Goal: Task Accomplishment & Management: Manage account settings

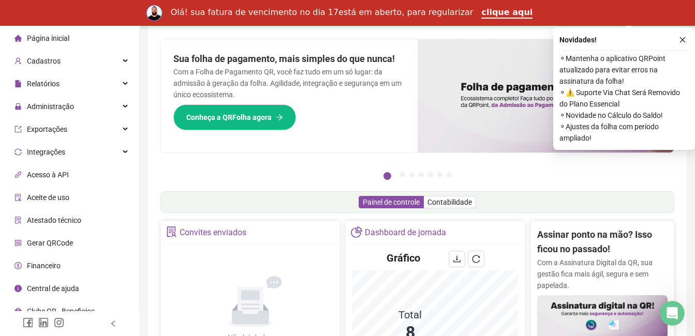
scroll to position [52, 0]
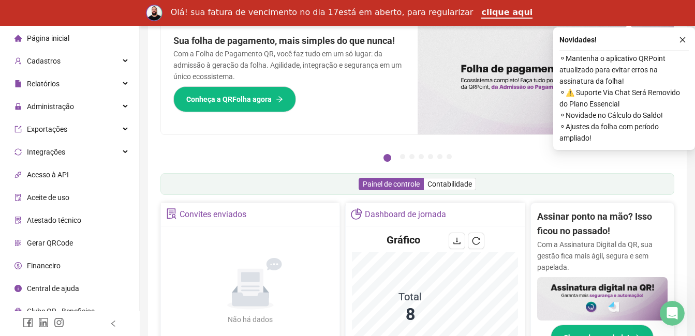
drag, startPoint x: 680, startPoint y: 40, endPoint x: 671, endPoint y: 45, distance: 10.2
click at [678, 41] on button "button" at bounding box center [682, 40] width 12 height 12
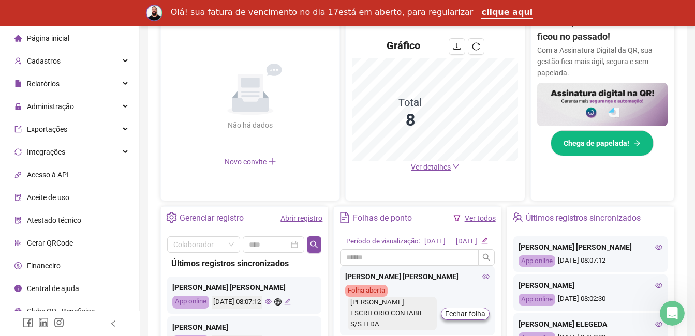
scroll to position [270, 0]
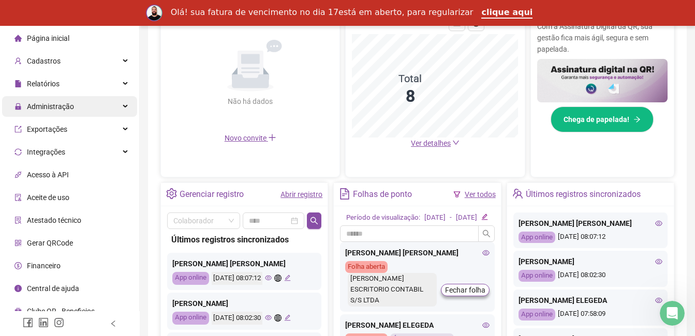
click at [60, 107] on span "Administração" at bounding box center [50, 106] width 47 height 8
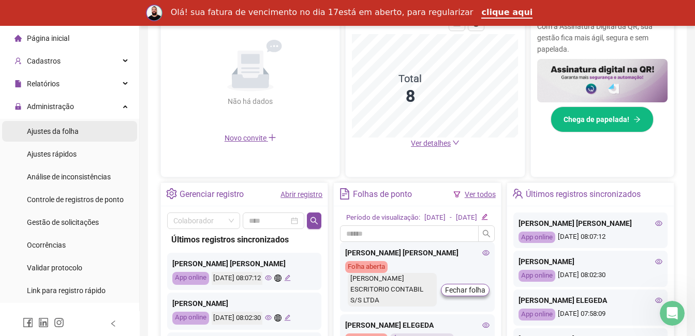
click at [54, 130] on span "Ajustes da folha" at bounding box center [53, 131] width 52 height 8
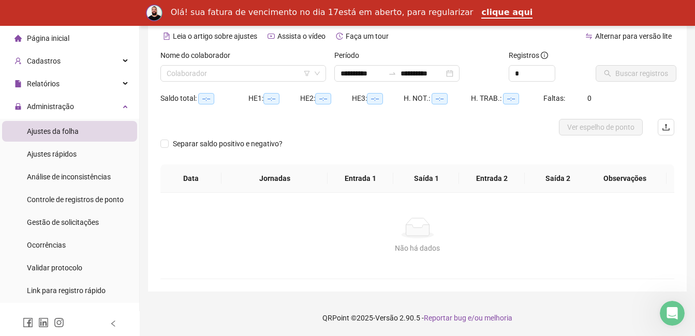
type input "**********"
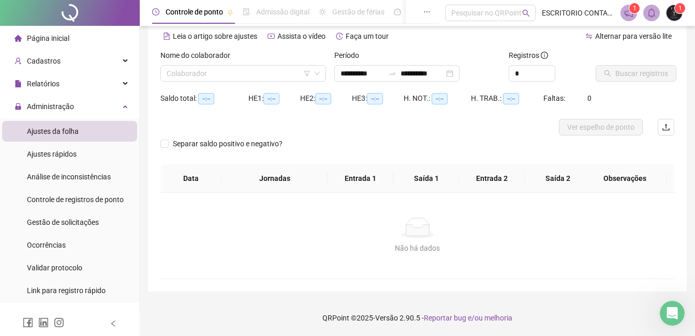
scroll to position [46, 0]
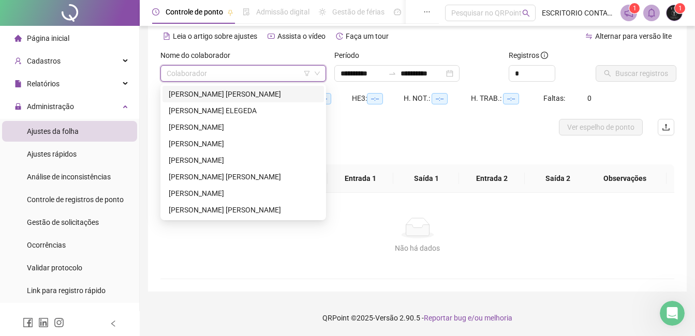
click at [182, 75] on input "search" at bounding box center [239, 74] width 144 height 16
click at [199, 95] on div "[PERSON_NAME] [PERSON_NAME]" at bounding box center [243, 93] width 149 height 11
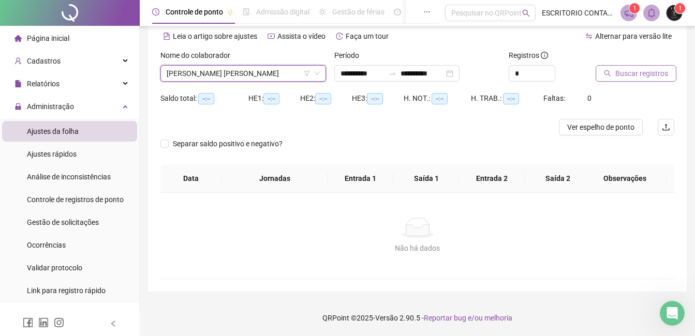
click at [641, 74] on span "Buscar registros" at bounding box center [641, 73] width 53 height 11
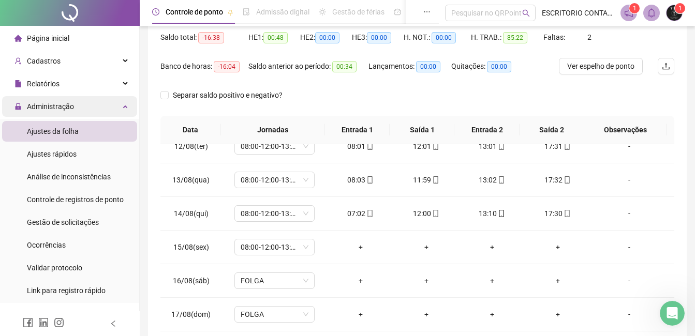
scroll to position [0, 0]
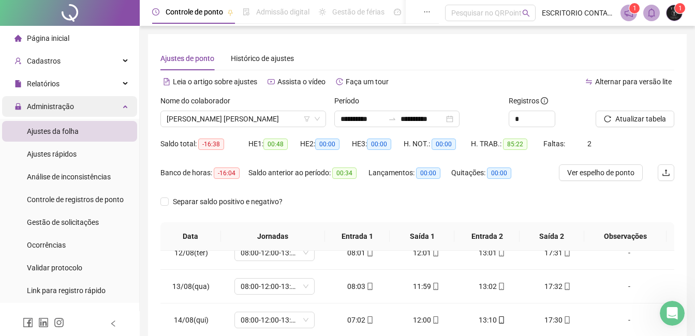
click at [57, 105] on span "Administração" at bounding box center [50, 106] width 47 height 8
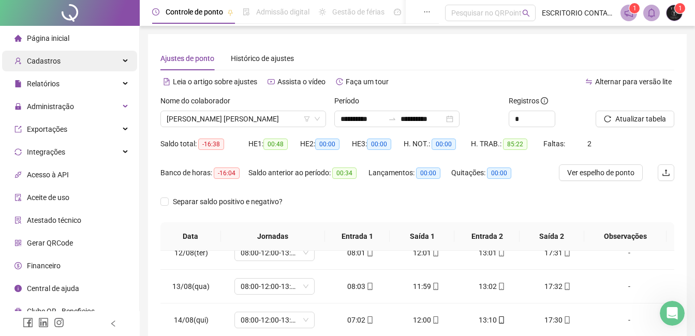
click at [59, 63] on div "Cadastros" at bounding box center [69, 61] width 135 height 21
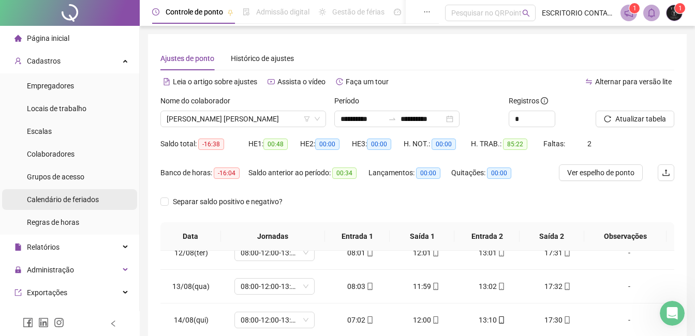
click at [59, 199] on span "Calendário de feriados" at bounding box center [63, 200] width 72 height 8
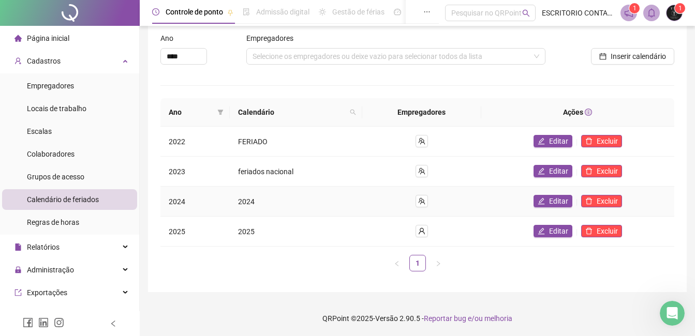
scroll to position [44, 0]
click at [556, 231] on span "Editar" at bounding box center [558, 230] width 19 height 11
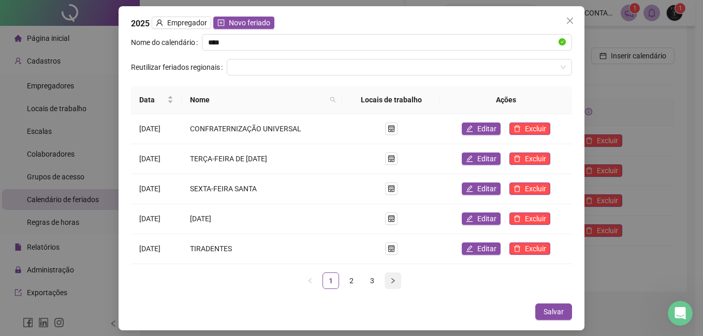
click at [391, 280] on icon "right" at bounding box center [393, 281] width 6 height 6
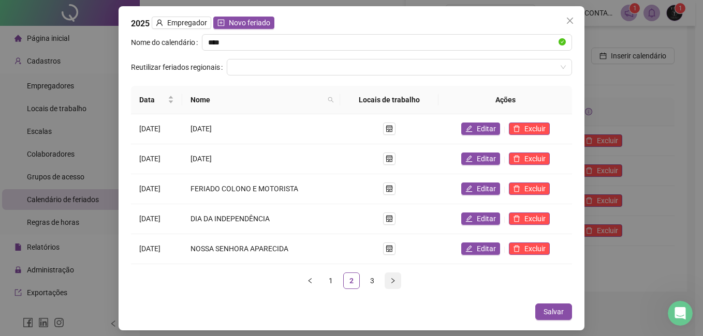
click at [397, 278] on button "button" at bounding box center [392, 281] width 17 height 17
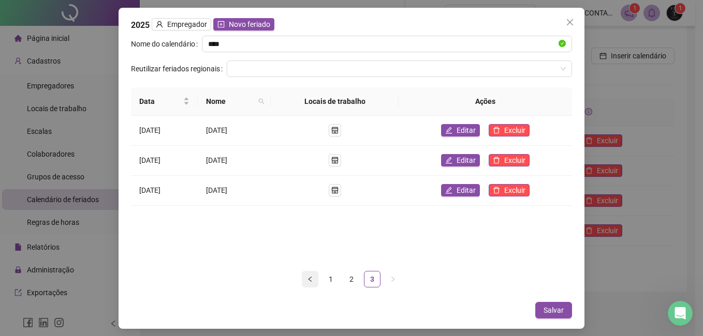
click at [308, 276] on icon "left" at bounding box center [310, 279] width 6 height 6
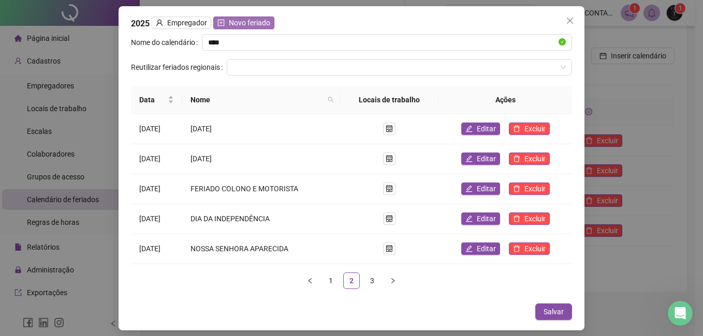
click at [260, 24] on span "Novo feriado" at bounding box center [249, 22] width 41 height 11
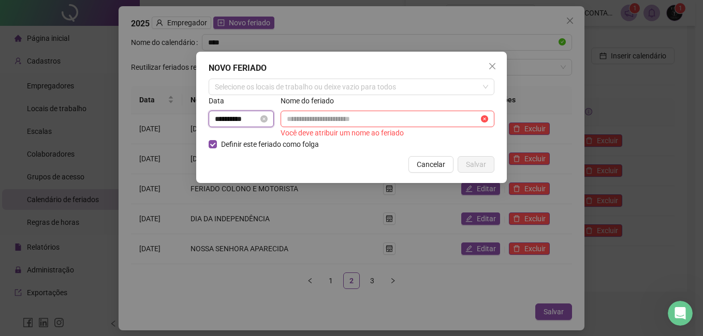
drag, startPoint x: 223, startPoint y: 118, endPoint x: 234, endPoint y: 120, distance: 11.0
click at [225, 118] on input "**********" at bounding box center [236, 118] width 43 height 11
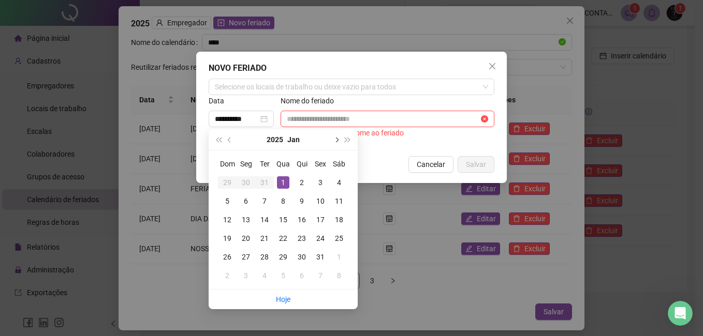
click at [339, 140] on button "next-year" at bounding box center [335, 139] width 11 height 21
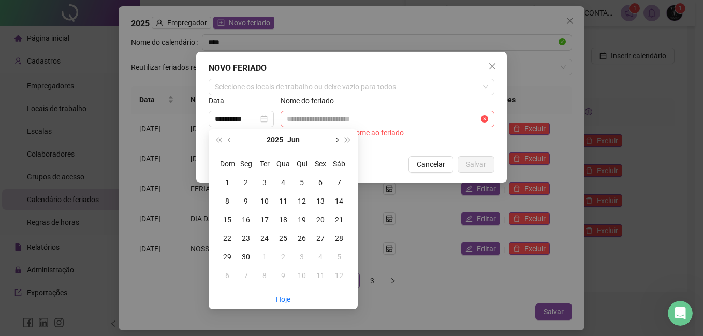
click at [339, 140] on button "next-year" at bounding box center [335, 139] width 11 height 21
type input "**********"
click at [245, 238] on div "18" at bounding box center [246, 238] width 12 height 12
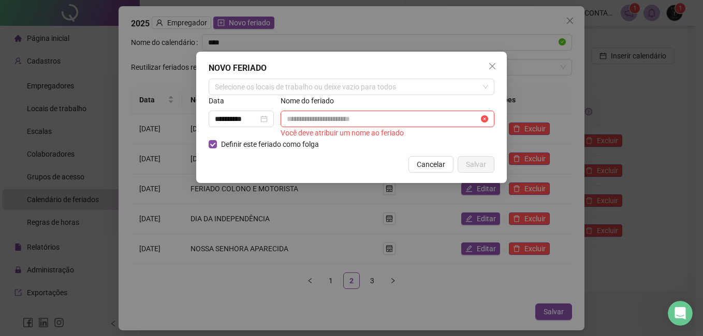
click at [295, 118] on input "text" at bounding box center [383, 118] width 192 height 11
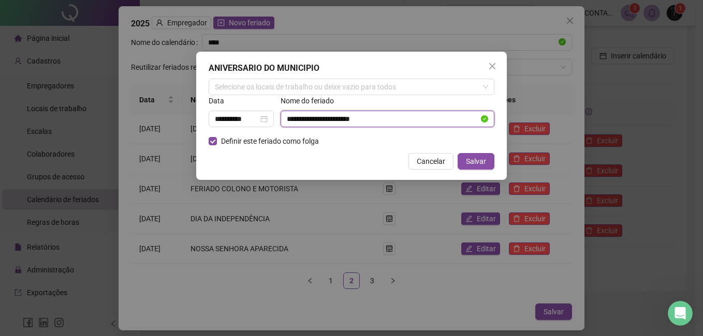
click at [290, 119] on input "**********" at bounding box center [383, 118] width 192 height 11
type input "**********"
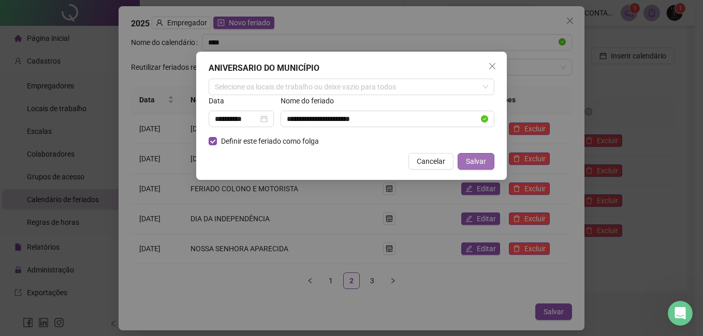
click at [468, 161] on span "Salvar" at bounding box center [476, 161] width 20 height 11
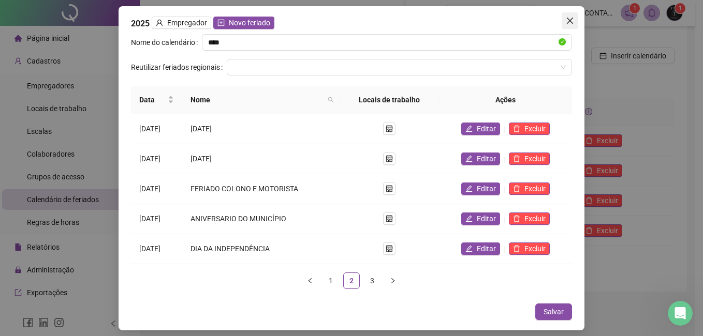
click at [570, 20] on icon "close" at bounding box center [569, 20] width 6 height 6
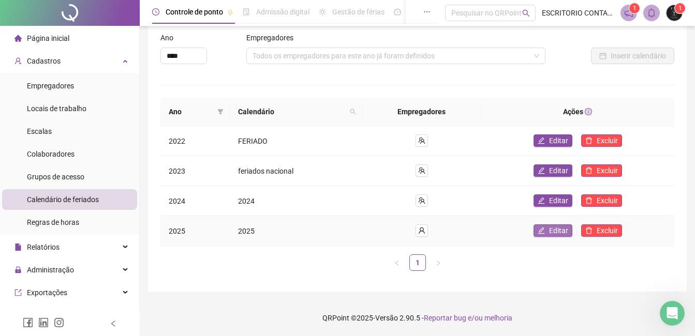
click at [553, 228] on span "Editar" at bounding box center [558, 230] width 19 height 11
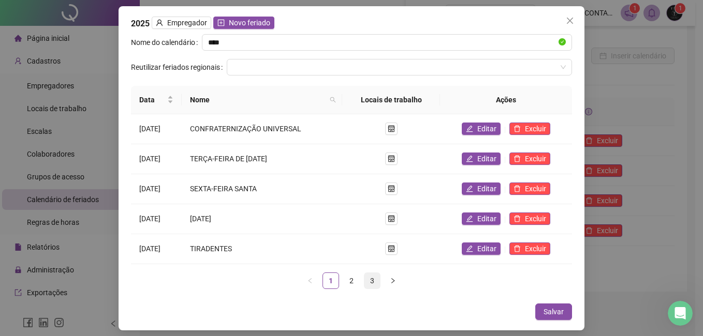
click at [375, 279] on link "3" at bounding box center [372, 281] width 16 height 16
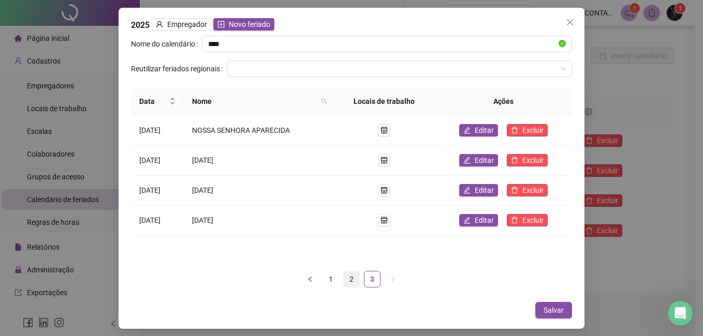
click at [350, 278] on link "2" at bounding box center [352, 280] width 16 height 16
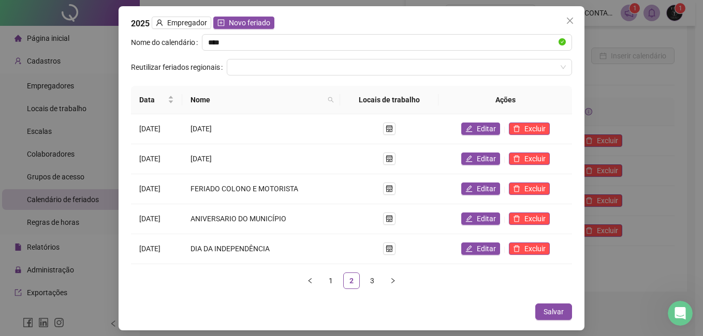
drag, startPoint x: 571, startPoint y: 21, endPoint x: 444, endPoint y: 160, distance: 188.2
click at [569, 21] on icon "close" at bounding box center [569, 21] width 8 height 8
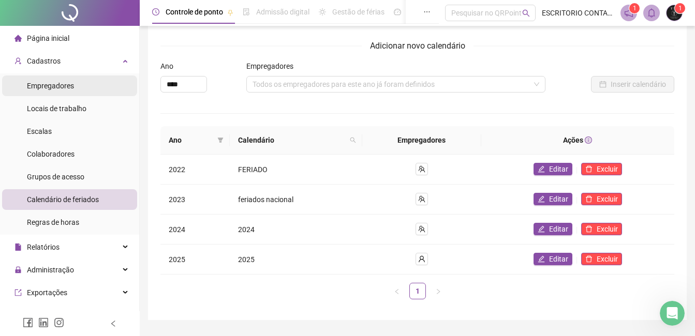
scroll to position [0, 0]
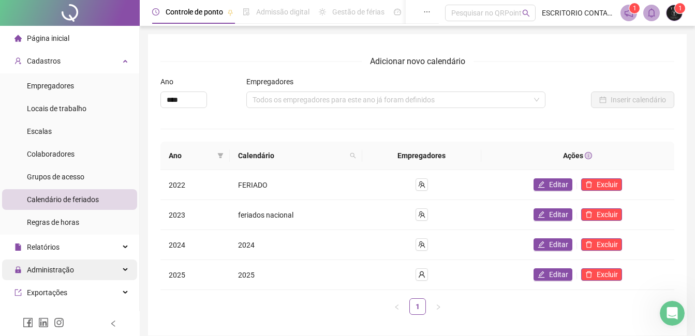
click at [41, 271] on span "Administração" at bounding box center [50, 270] width 47 height 8
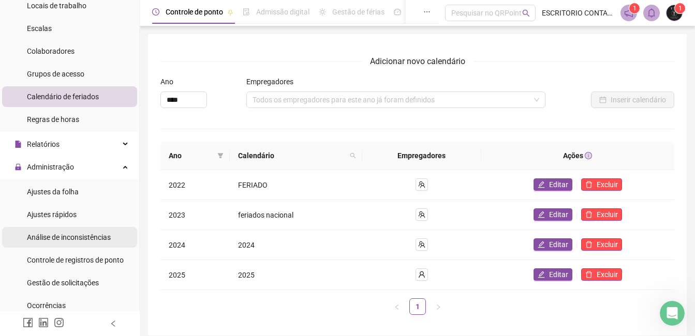
scroll to position [103, 0]
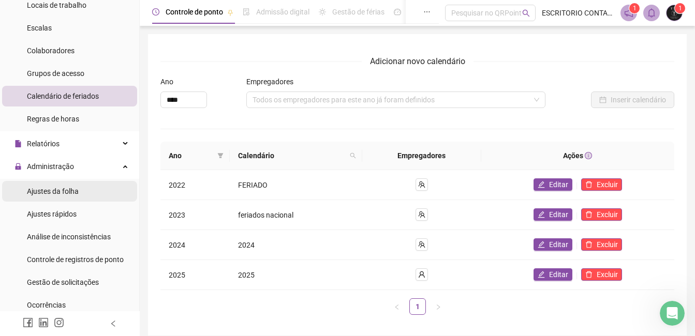
click at [40, 193] on span "Ajustes da folha" at bounding box center [53, 191] width 52 height 8
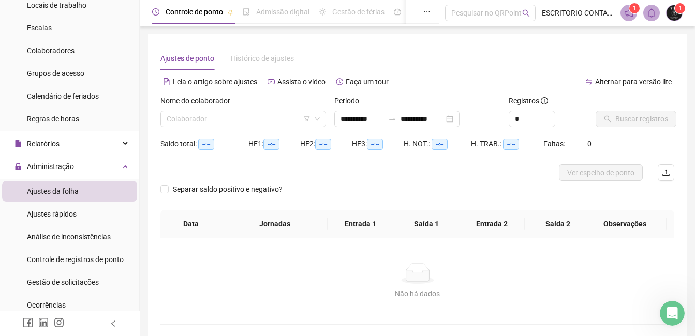
type input "**********"
click at [192, 118] on input "search" at bounding box center [239, 119] width 144 height 16
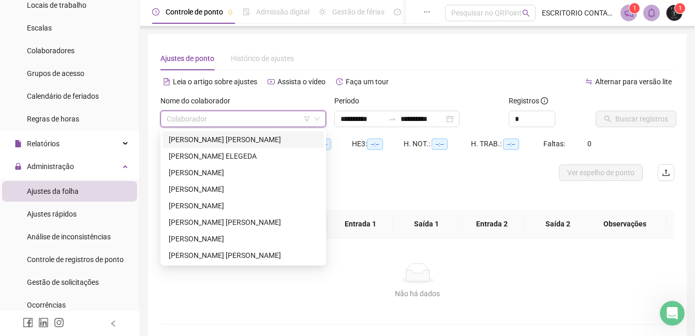
click at [194, 139] on div "[PERSON_NAME] [PERSON_NAME]" at bounding box center [243, 139] width 149 height 11
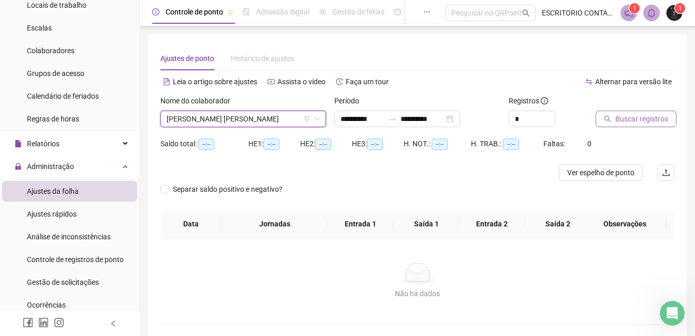
click at [624, 123] on span "Buscar registros" at bounding box center [641, 118] width 53 height 11
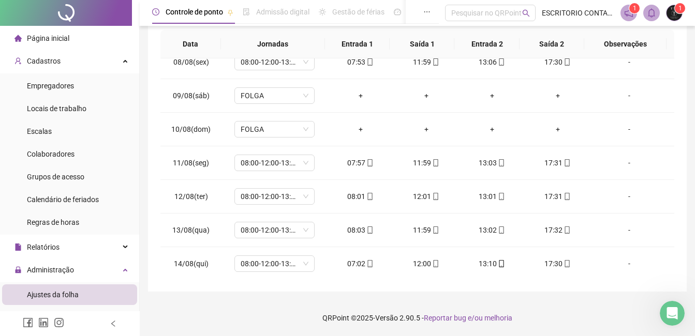
scroll to position [384, 0]
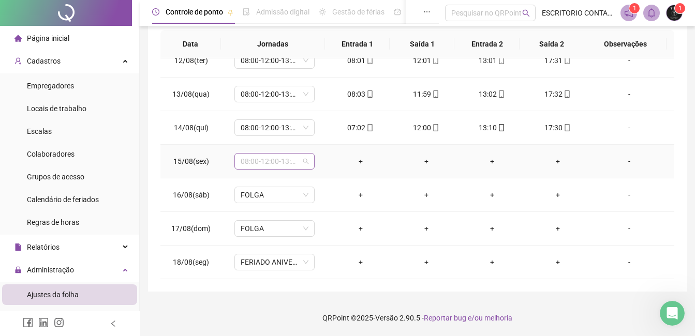
click at [307, 160] on div "08:00-12:00-13:00-18:00" at bounding box center [274, 161] width 80 height 17
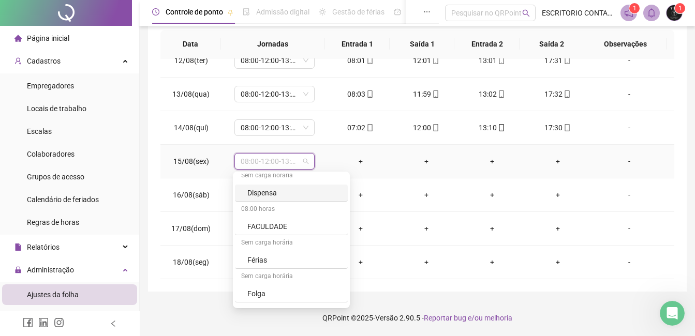
scroll to position [155, 0]
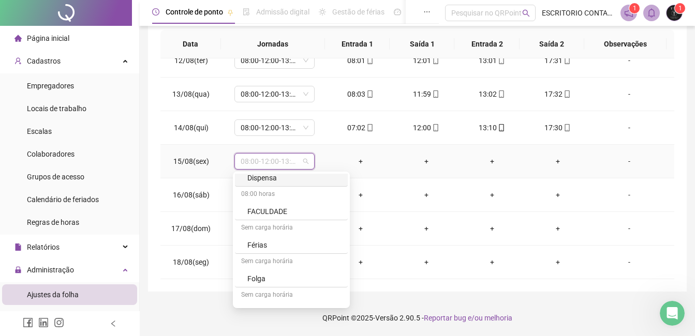
click at [261, 181] on div "Dispensa" at bounding box center [294, 177] width 94 height 11
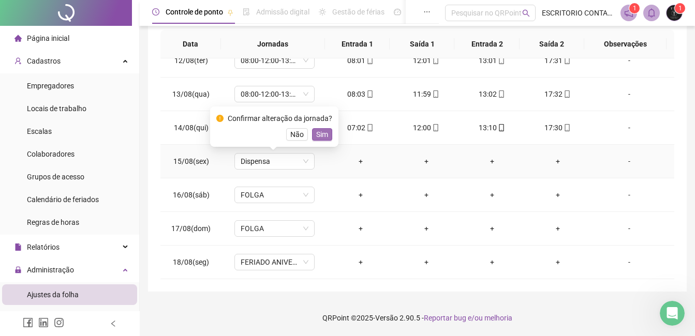
click at [317, 132] on span "Sim" at bounding box center [322, 134] width 12 height 11
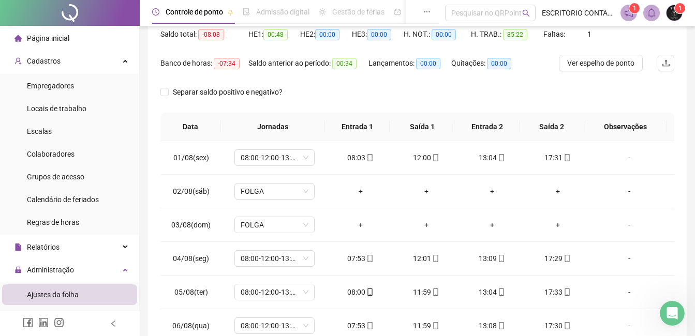
scroll to position [0, 0]
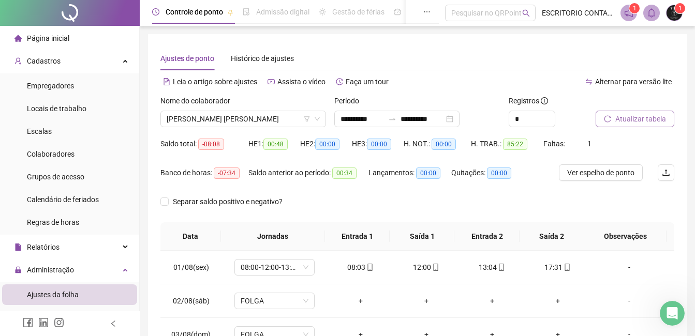
click at [644, 120] on span "Atualizar tabela" at bounding box center [640, 118] width 51 height 11
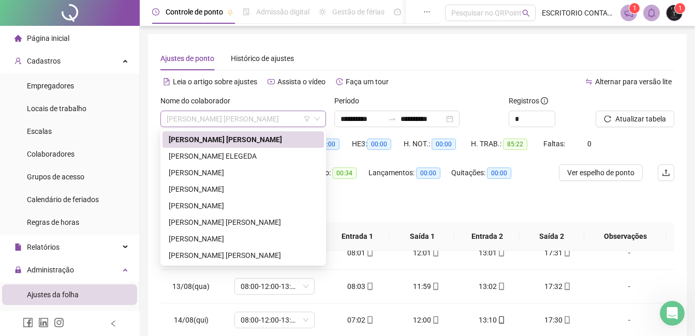
click at [202, 122] on span "[PERSON_NAME] [PERSON_NAME]" at bounding box center [243, 119] width 153 height 16
click at [195, 157] on div "[PERSON_NAME] ELEGEDA" at bounding box center [243, 156] width 149 height 11
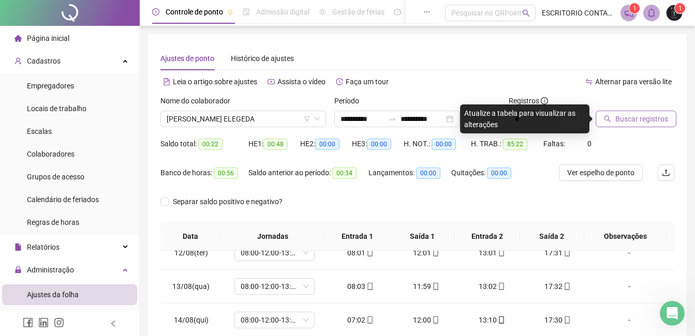
click at [639, 116] on span "Buscar registros" at bounding box center [641, 118] width 53 height 11
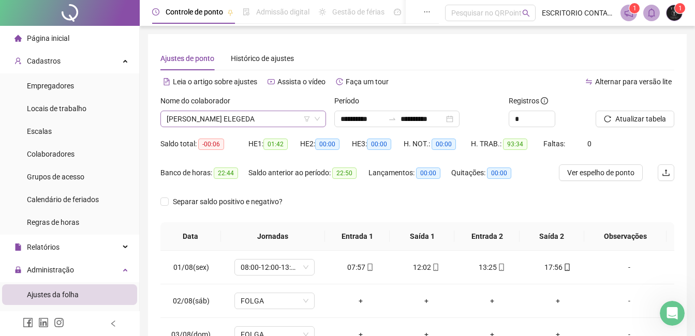
click at [316, 117] on icon "down" at bounding box center [317, 119] width 6 height 6
click at [317, 119] on icon "down" at bounding box center [317, 119] width 6 height 6
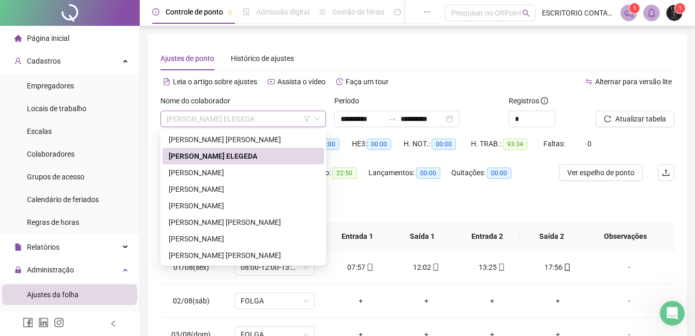
drag, startPoint x: 222, startPoint y: 118, endPoint x: 263, endPoint y: 116, distance: 40.9
click at [222, 118] on span "[PERSON_NAME] ELEGEDA" at bounding box center [243, 119] width 153 height 16
click at [196, 171] on div "[PERSON_NAME]" at bounding box center [243, 172] width 149 height 11
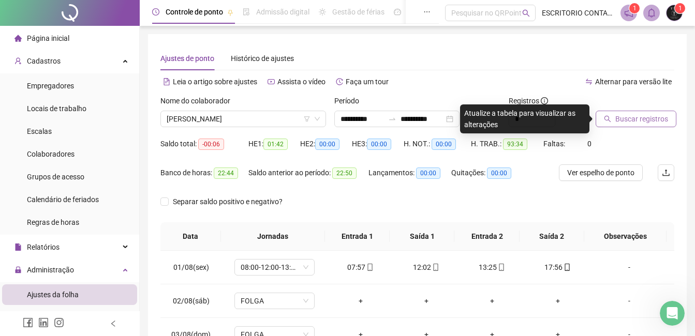
click at [628, 119] on span "Buscar registros" at bounding box center [641, 118] width 53 height 11
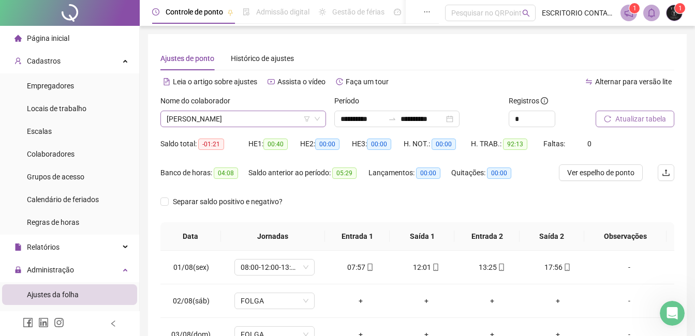
drag, startPoint x: 208, startPoint y: 118, endPoint x: 222, endPoint y: 118, distance: 14.0
click at [208, 118] on span "[PERSON_NAME]" at bounding box center [243, 119] width 153 height 16
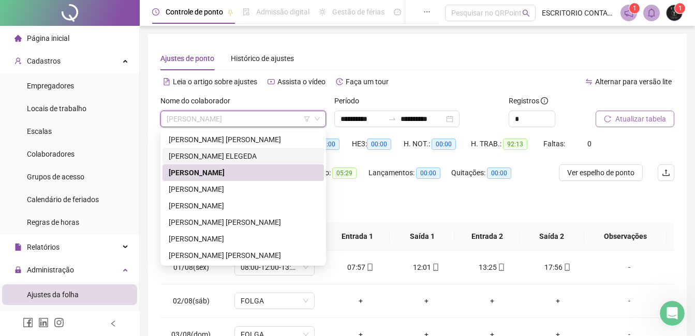
drag, startPoint x: 202, startPoint y: 154, endPoint x: 213, endPoint y: 153, distance: 11.5
click at [202, 154] on div "[PERSON_NAME] ELEGEDA" at bounding box center [243, 156] width 149 height 11
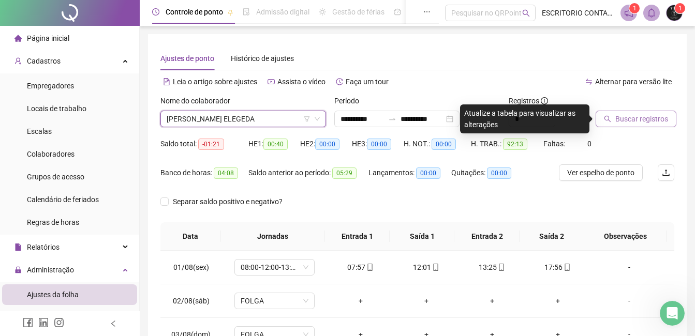
click at [634, 122] on span "Buscar registros" at bounding box center [641, 118] width 53 height 11
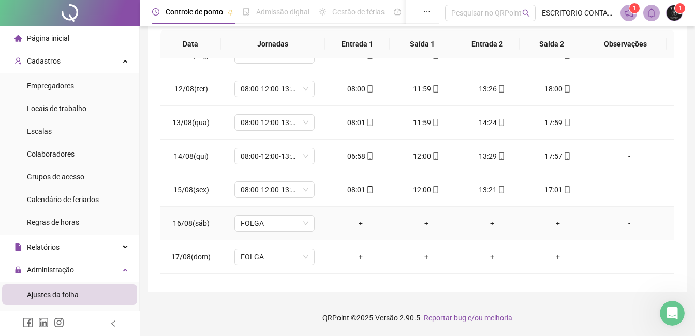
scroll to position [362, 0]
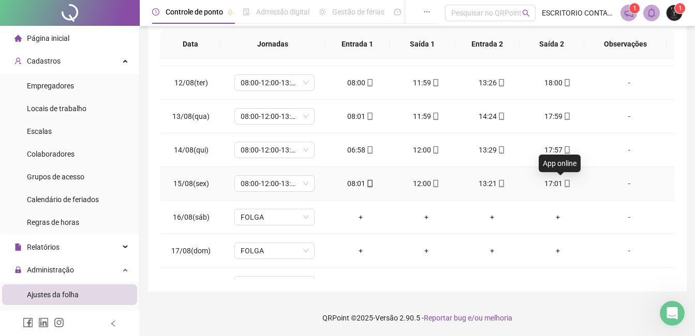
click at [563, 182] on icon "mobile" at bounding box center [566, 183] width 7 height 7
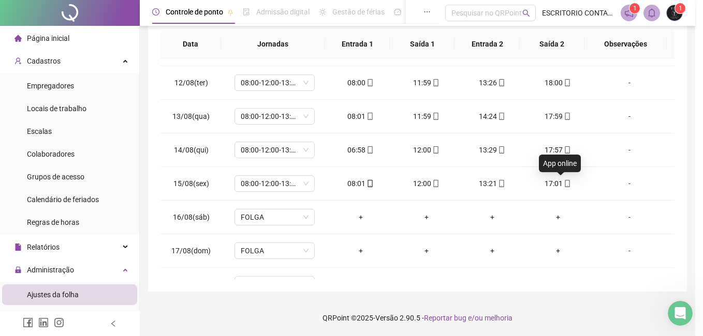
type input "**********"
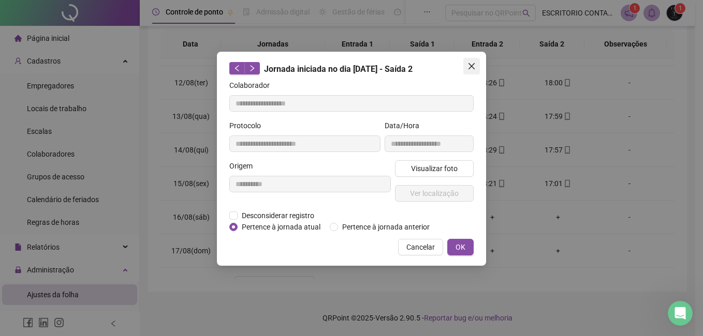
drag, startPoint x: 469, startPoint y: 67, endPoint x: 450, endPoint y: 167, distance: 101.3
click at [469, 70] on icon "close" at bounding box center [471, 66] width 8 height 8
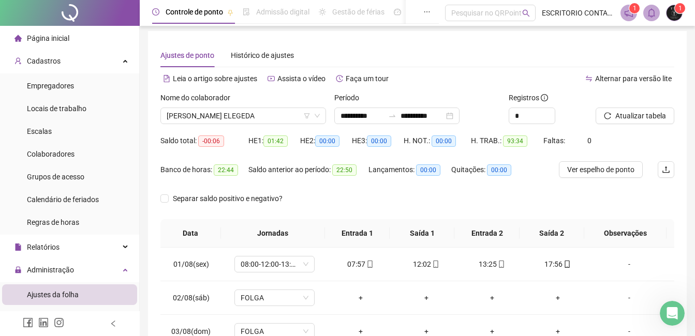
scroll to position [0, 0]
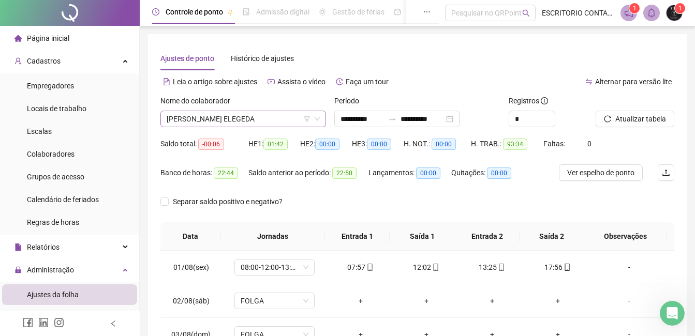
click at [201, 122] on span "[PERSON_NAME] ELEGEDA" at bounding box center [243, 119] width 153 height 16
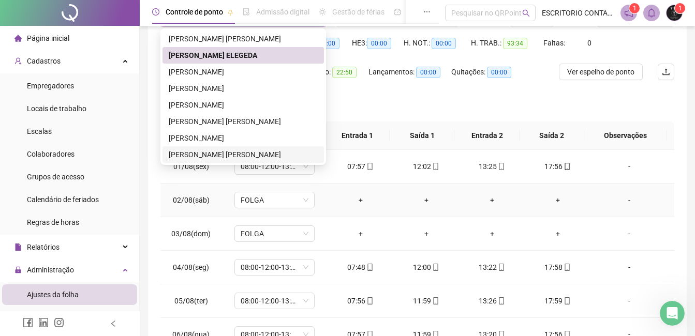
scroll to position [103, 0]
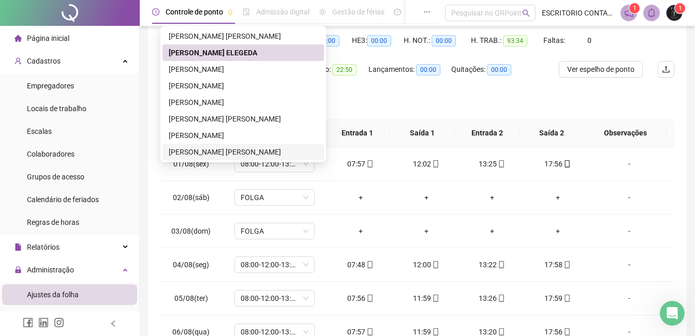
click at [222, 150] on div "[PERSON_NAME] [PERSON_NAME]" at bounding box center [243, 151] width 149 height 11
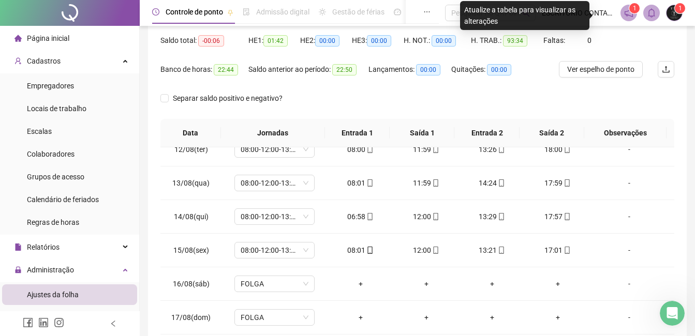
scroll to position [0, 0]
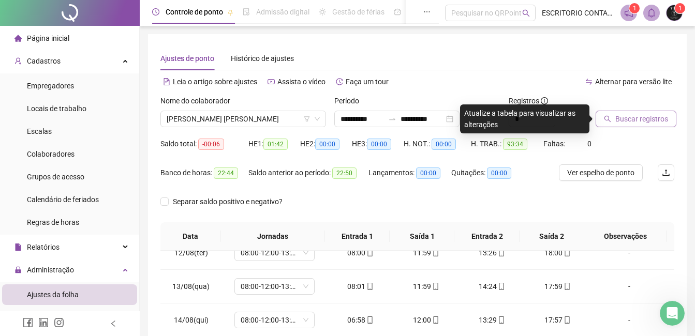
click at [646, 121] on span "Buscar registros" at bounding box center [641, 118] width 53 height 11
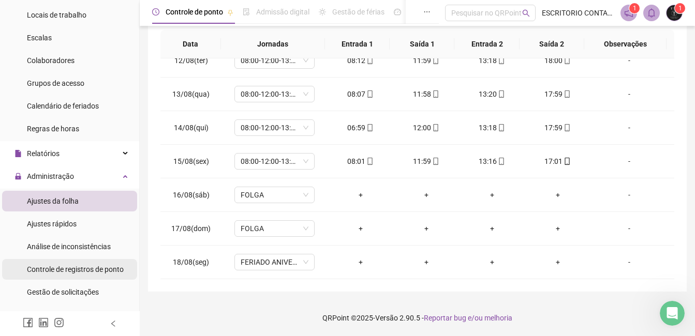
scroll to position [103, 0]
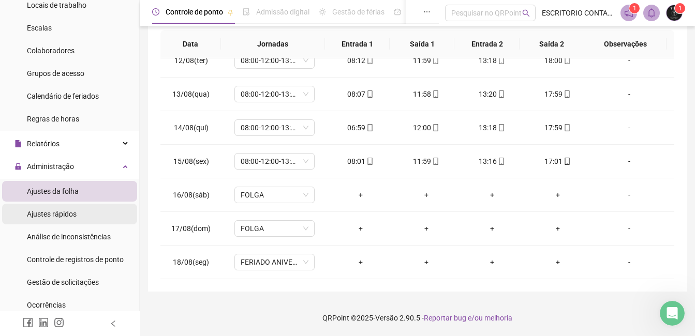
click at [57, 215] on span "Ajustes rápidos" at bounding box center [52, 214] width 50 height 8
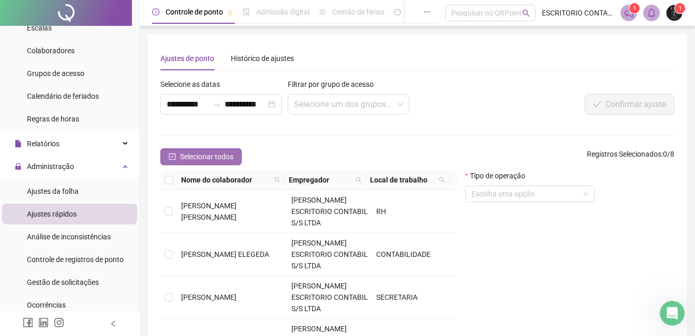
click at [203, 156] on span "Selecionar todos" at bounding box center [206, 156] width 53 height 11
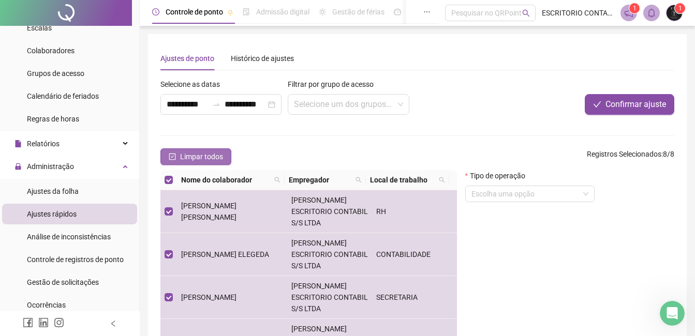
click at [205, 157] on span "Limpar todos" at bounding box center [201, 156] width 43 height 11
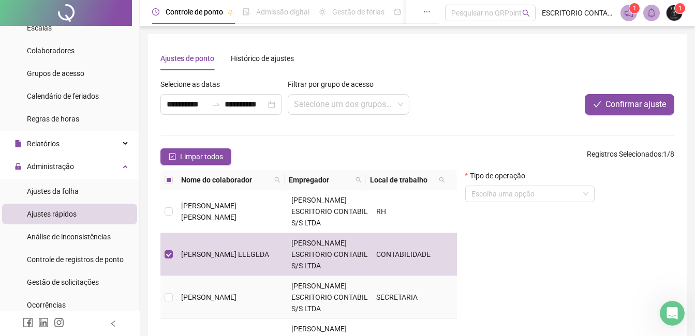
click at [173, 276] on td at bounding box center [168, 297] width 17 height 43
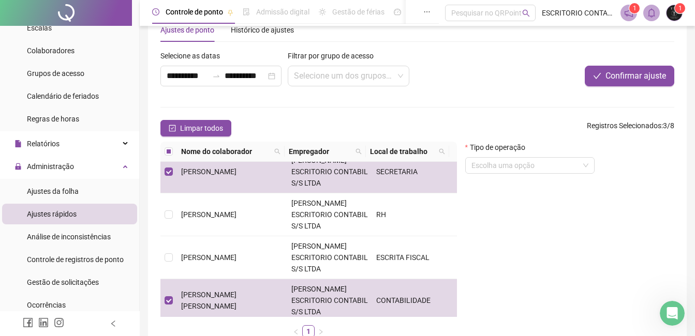
scroll to position [52, 0]
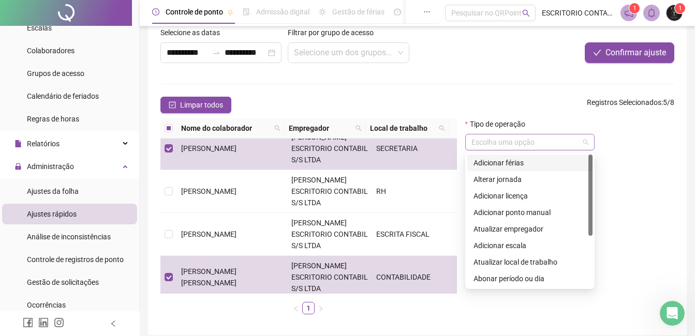
click at [583, 143] on span at bounding box center [529, 143] width 117 height 16
click at [513, 278] on div "Abonar período ou dia" at bounding box center [529, 278] width 113 height 11
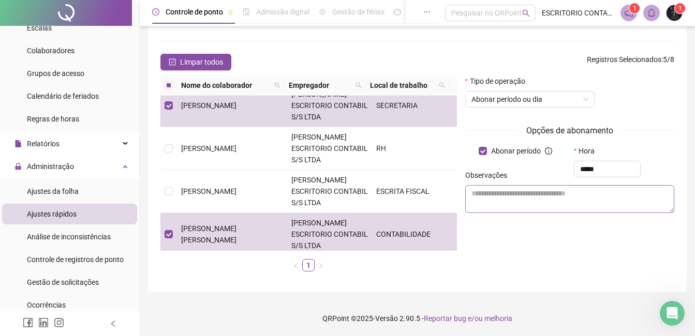
scroll to position [95, 0]
click at [514, 202] on textarea at bounding box center [569, 199] width 209 height 28
click at [607, 166] on input "*****" at bounding box center [607, 168] width 67 height 17
type input "*"
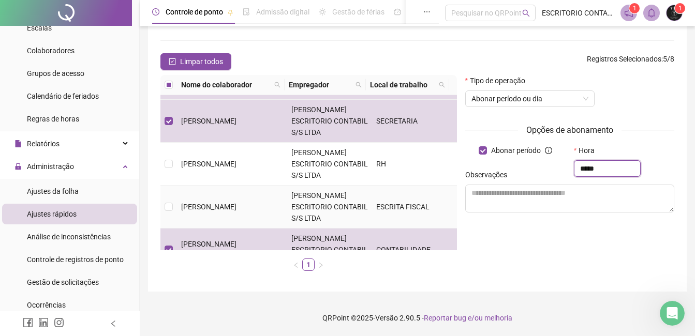
scroll to position [97, 0]
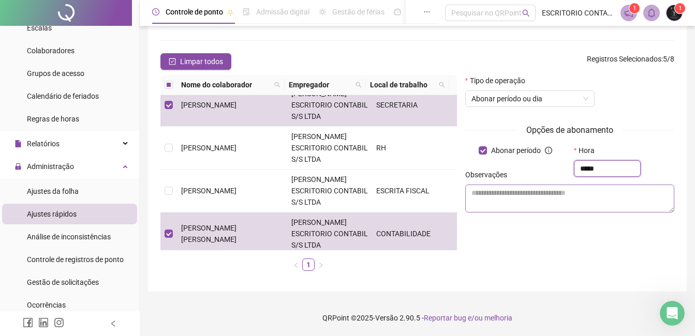
type input "*****"
click at [484, 196] on textarea at bounding box center [569, 199] width 209 height 28
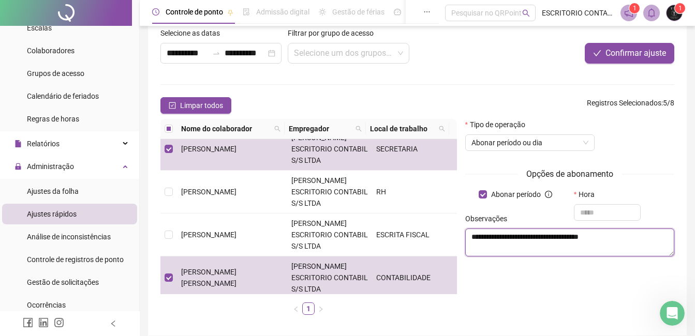
scroll to position [52, 0]
type textarea "**********"
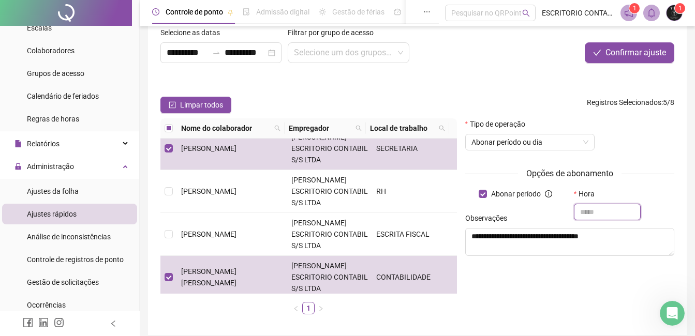
click at [596, 210] on input "text" at bounding box center [607, 212] width 67 height 17
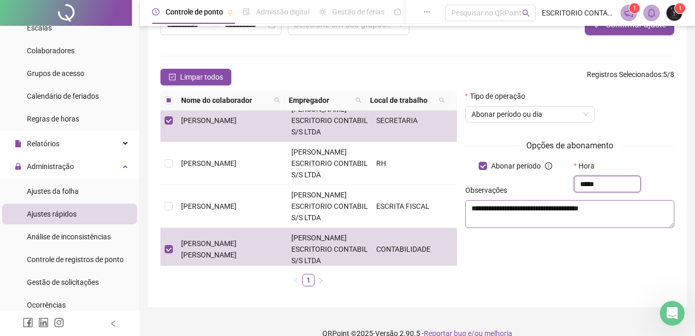
scroll to position [95, 0]
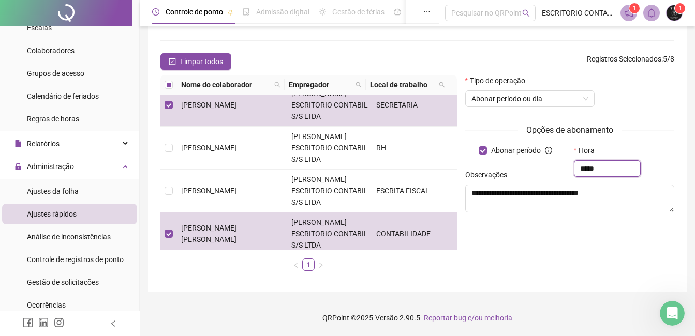
type input "*****"
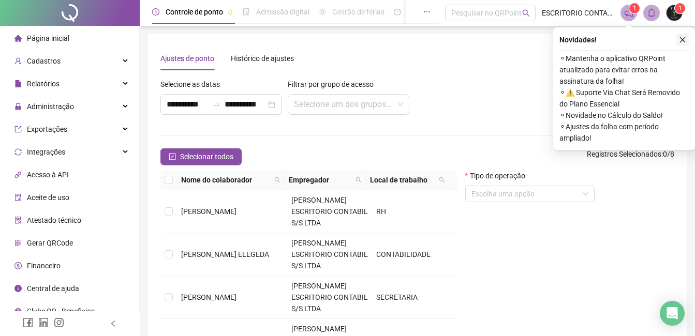
drag, startPoint x: 680, startPoint y: 39, endPoint x: 617, endPoint y: 127, distance: 107.9
click at [679, 40] on icon "close" at bounding box center [682, 39] width 7 height 7
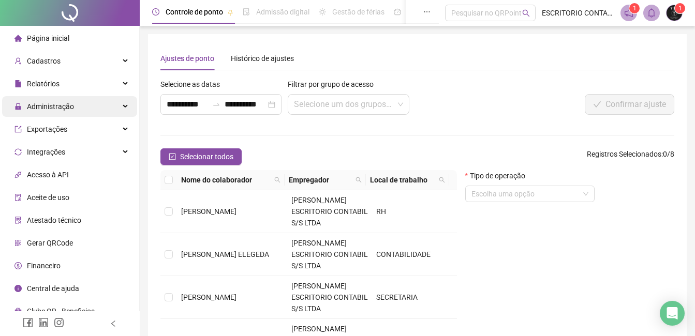
click at [46, 108] on span "Administração" at bounding box center [50, 106] width 47 height 8
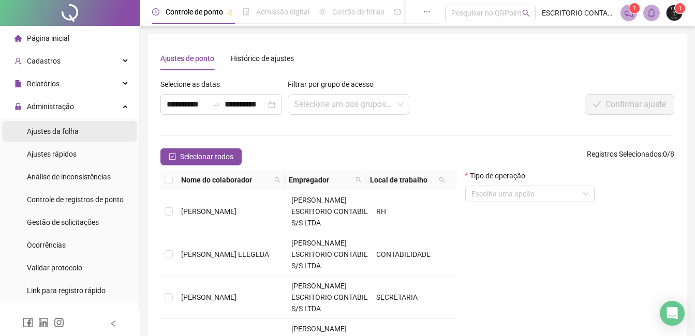
click at [61, 133] on span "Ajustes da folha" at bounding box center [53, 131] width 52 height 8
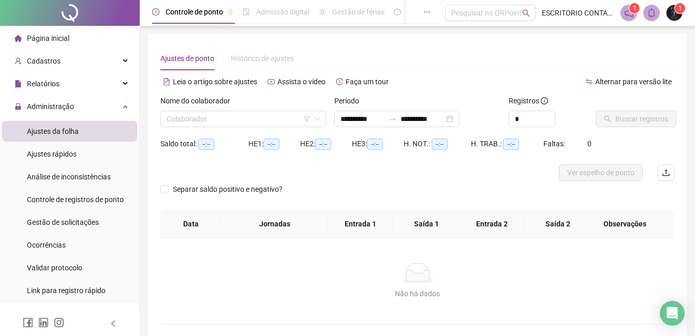
type input "**********"
click at [182, 116] on input "search" at bounding box center [239, 119] width 144 height 16
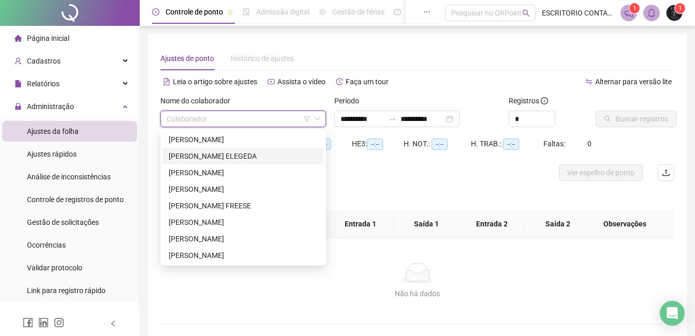
click at [206, 157] on div "[PERSON_NAME] ELEGEDA" at bounding box center [243, 156] width 149 height 11
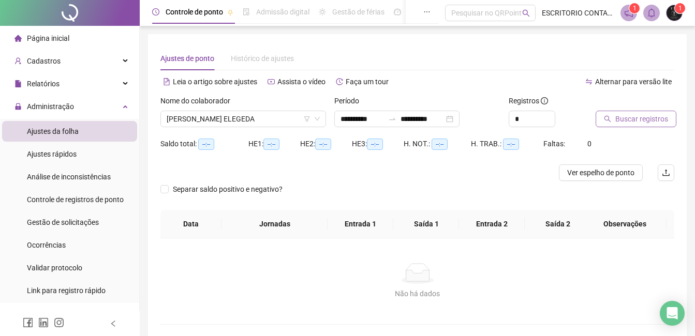
click at [644, 120] on span "Buscar registros" at bounding box center [641, 118] width 53 height 11
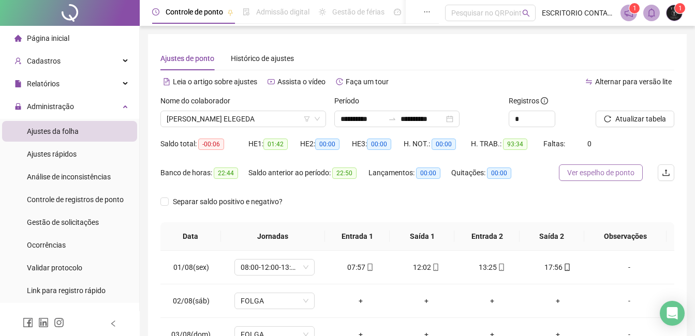
click at [596, 171] on span "Ver espelho de ponto" at bounding box center [600, 172] width 67 height 11
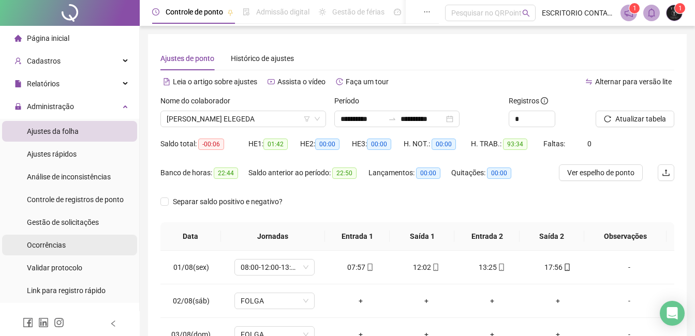
click at [49, 243] on span "Ocorrências" at bounding box center [46, 245] width 39 height 8
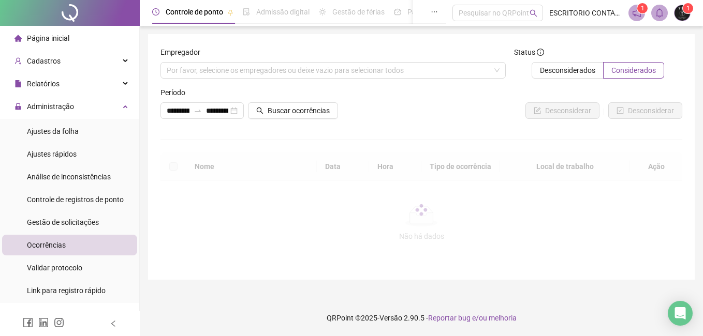
click at [58, 244] on span "Ocorrências" at bounding box center [46, 245] width 39 height 8
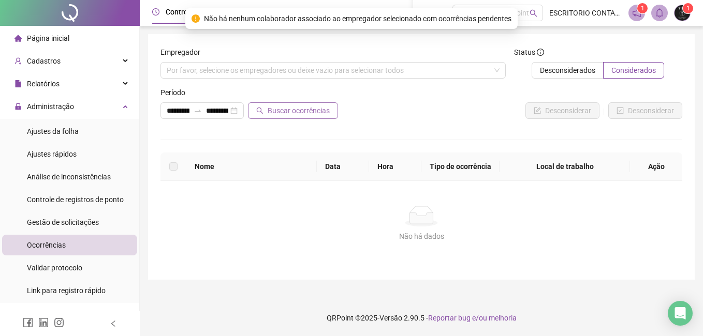
click at [294, 111] on span "Buscar ocorrências" at bounding box center [298, 110] width 62 height 11
click at [52, 154] on span "Ajustes rápidos" at bounding box center [52, 154] width 50 height 8
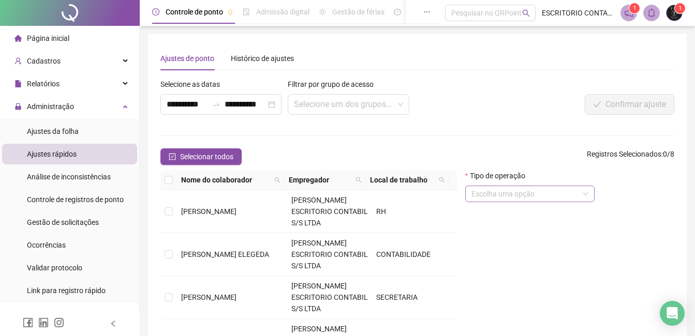
click at [503, 192] on input "search" at bounding box center [525, 194] width 108 height 16
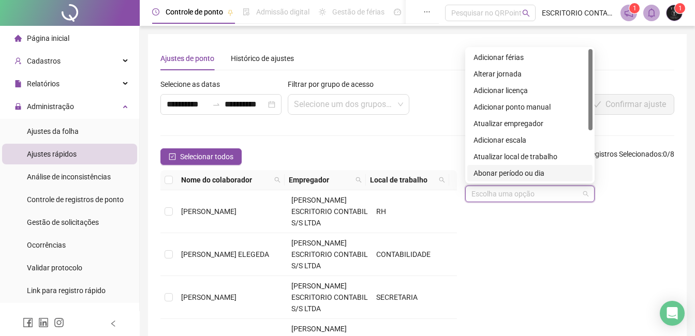
drag, startPoint x: 511, startPoint y: 173, endPoint x: 526, endPoint y: 172, distance: 15.0
click at [512, 173] on div "Abonar período ou dia" at bounding box center [529, 173] width 113 height 11
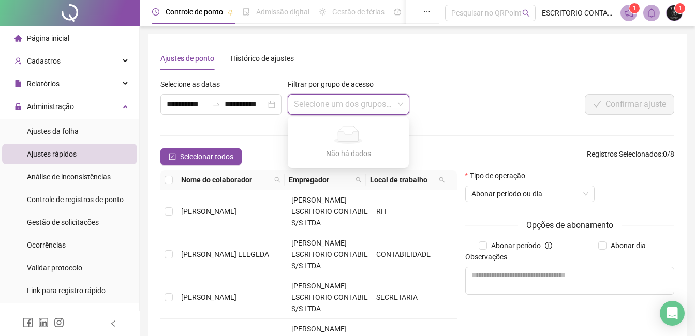
drag, startPoint x: 338, startPoint y: 110, endPoint x: 342, endPoint y: 104, distance: 7.5
click at [340, 107] on input "search" at bounding box center [343, 105] width 99 height 20
click at [354, 102] on input "search" at bounding box center [343, 105] width 99 height 20
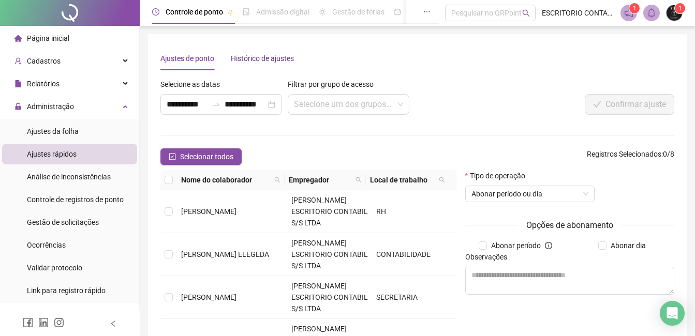
click at [268, 57] on div "Histórico de ajustes" at bounding box center [262, 58] width 63 height 11
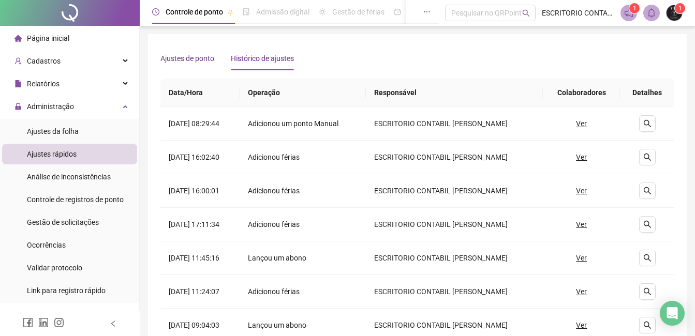
drag, startPoint x: 192, startPoint y: 58, endPoint x: 266, endPoint y: 86, distance: 79.3
click at [200, 60] on div "Ajustes de ponto" at bounding box center [187, 58] width 54 height 11
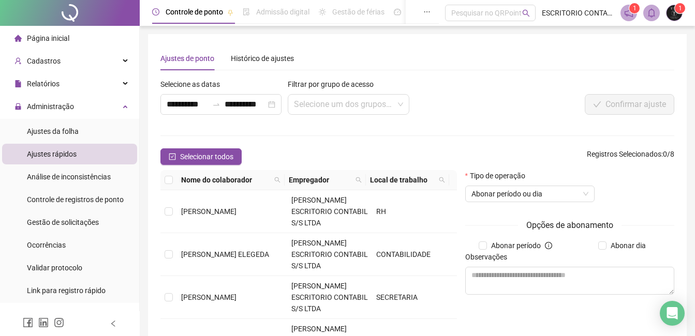
drag, startPoint x: 182, startPoint y: 57, endPoint x: 189, endPoint y: 58, distance: 7.3
click at [189, 58] on div "Ajustes de ponto" at bounding box center [187, 58] width 54 height 11
drag, startPoint x: 189, startPoint y: 58, endPoint x: 423, endPoint y: 55, distance: 233.3
click at [423, 55] on div "Ajustes de ponto Histórico de ajustes" at bounding box center [417, 59] width 514 height 24
click at [261, 56] on div "Histórico de ajustes" at bounding box center [262, 58] width 63 height 11
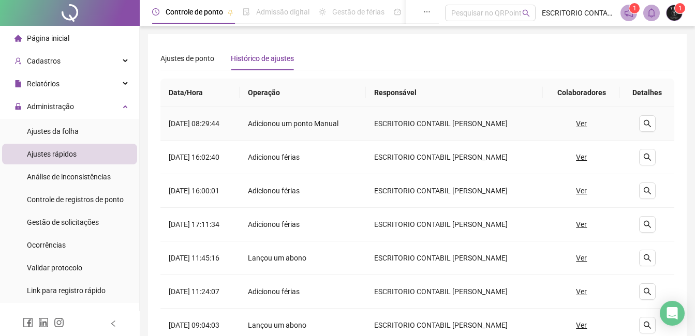
click at [584, 123] on u "Ver" at bounding box center [581, 123] width 11 height 11
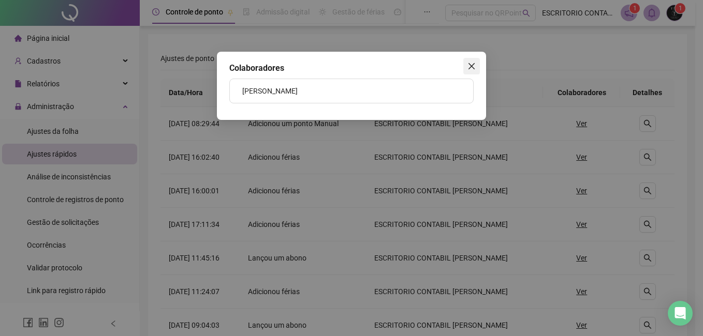
click at [467, 66] on span "Close" at bounding box center [471, 66] width 17 height 8
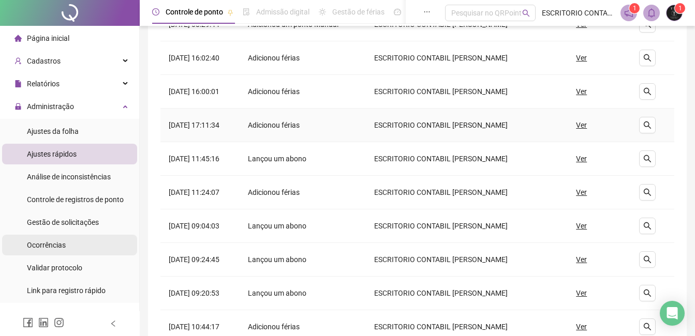
scroll to position [103, 0]
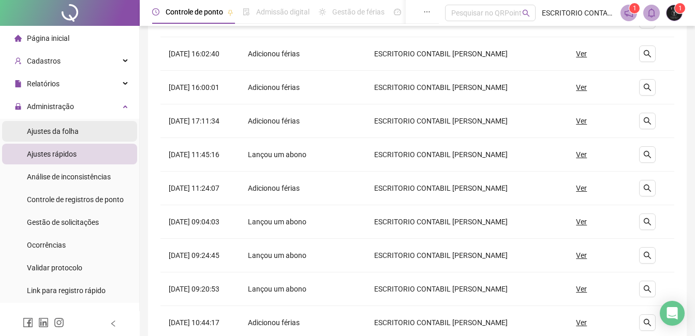
click at [56, 133] on span "Ajustes da folha" at bounding box center [53, 131] width 52 height 8
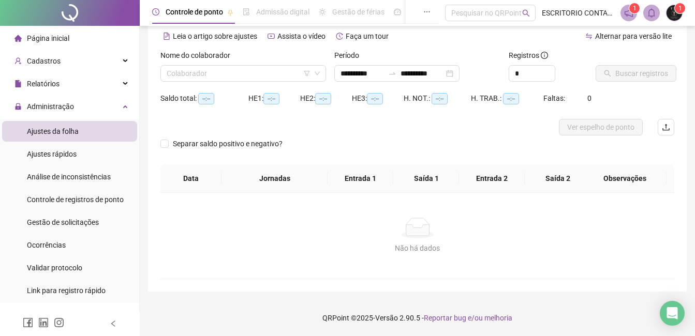
scroll to position [46, 0]
type input "**********"
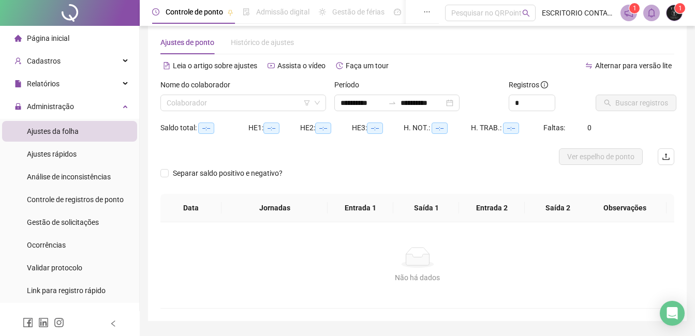
scroll to position [0, 0]
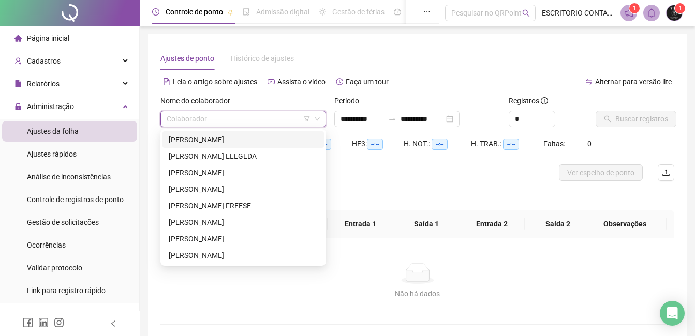
click at [182, 117] on input "search" at bounding box center [239, 119] width 144 height 16
drag, startPoint x: 210, startPoint y: 157, endPoint x: 212, endPoint y: 101, distance: 55.9
click at [210, 155] on div "[PERSON_NAME] ELEGEDA" at bounding box center [243, 156] width 149 height 11
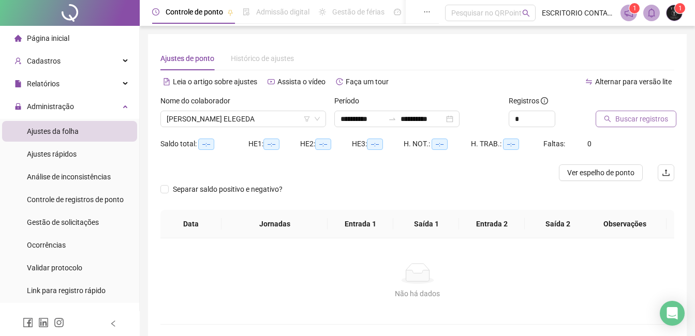
click at [648, 123] on span "Buscar registros" at bounding box center [641, 118] width 53 height 11
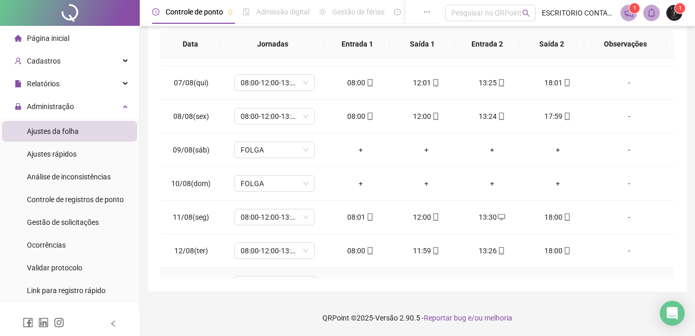
scroll to position [362, 0]
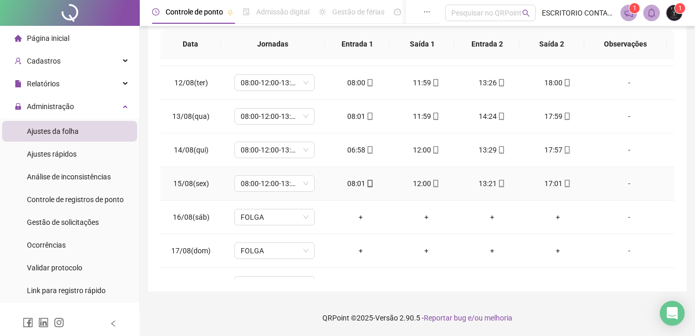
click at [549, 181] on div "17:01" at bounding box center [557, 183] width 49 height 11
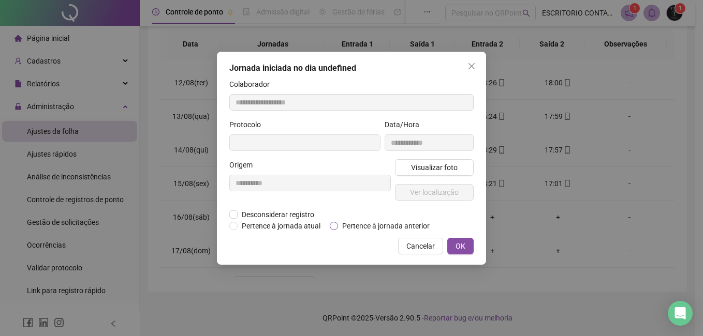
type input "**********"
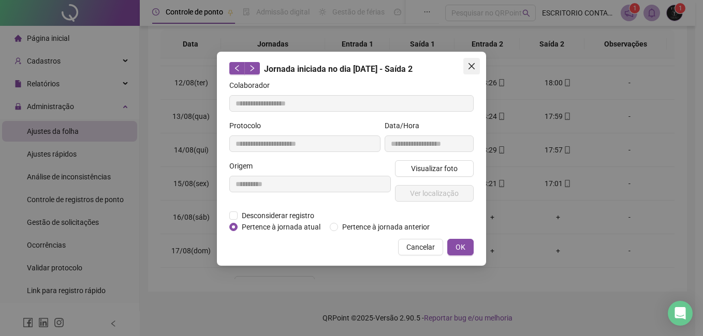
click at [470, 63] on icon "close" at bounding box center [471, 66] width 8 height 8
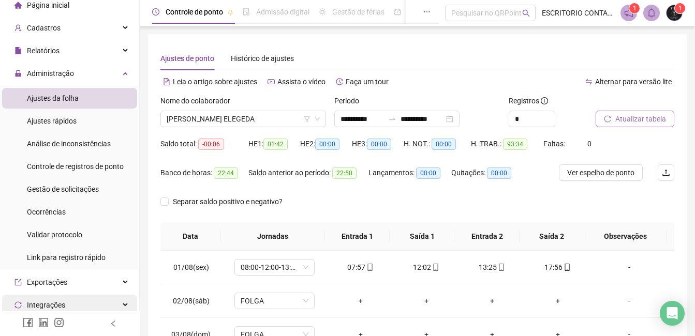
scroll to position [52, 0]
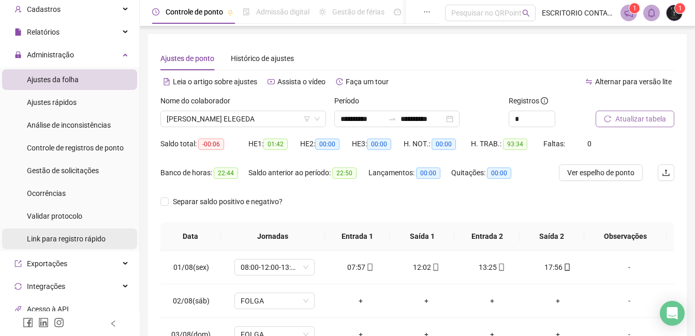
click at [67, 238] on span "Link para registro rápido" at bounding box center [66, 239] width 79 height 8
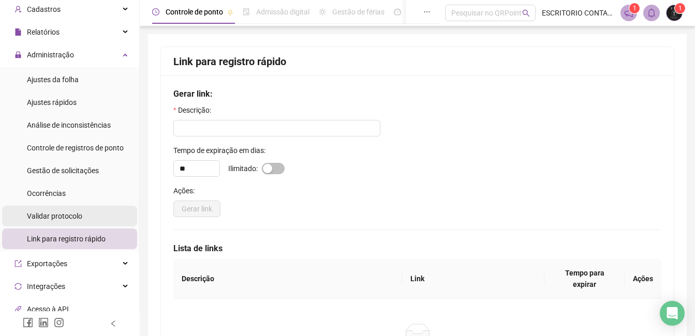
click at [59, 218] on span "Validar protocolo" at bounding box center [54, 216] width 55 height 8
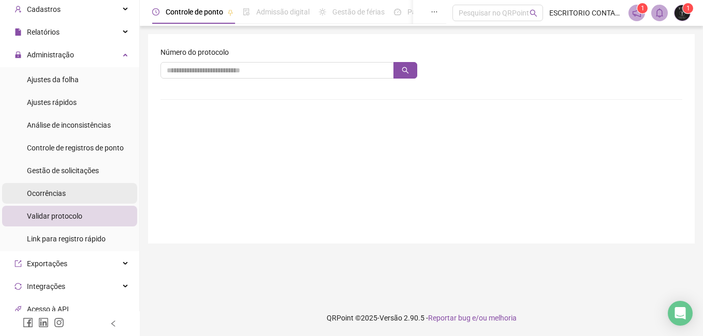
click at [52, 195] on span "Ocorrências" at bounding box center [46, 193] width 39 height 8
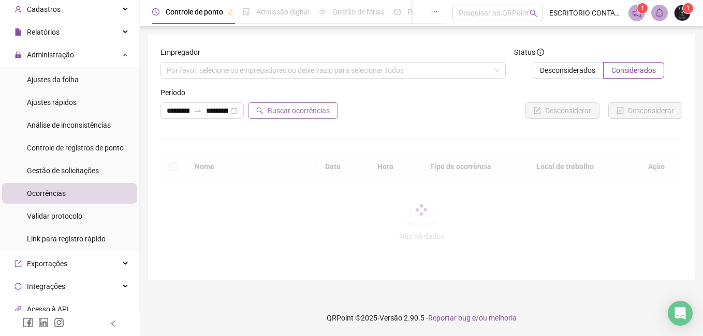
click at [300, 112] on span "Buscar ocorrências" at bounding box center [298, 110] width 62 height 11
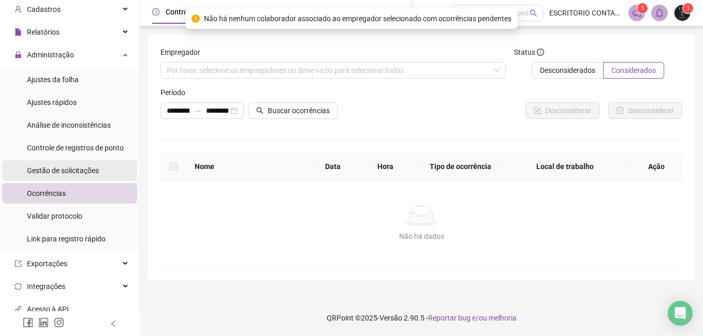
click at [56, 172] on span "Gestão de solicitações" at bounding box center [63, 171] width 72 height 8
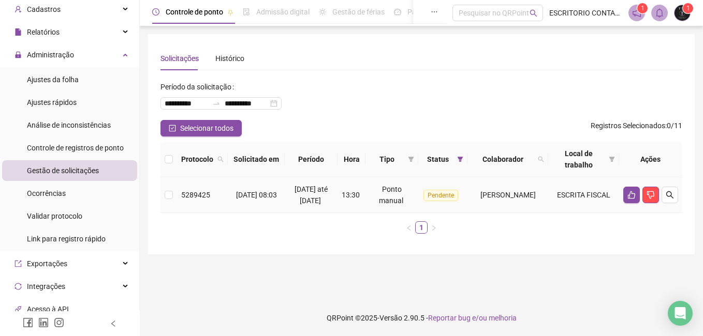
click at [423, 201] on span "Pendente" at bounding box center [440, 195] width 35 height 11
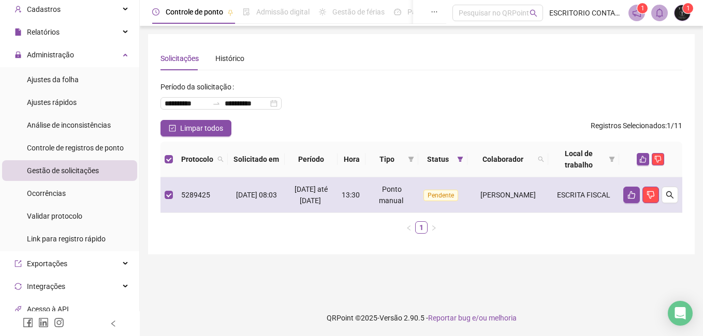
click at [423, 201] on span "Pendente" at bounding box center [440, 195] width 35 height 11
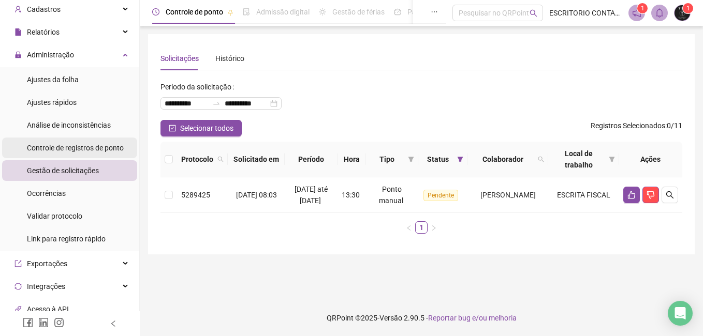
click at [68, 144] on span "Controle de registros de ponto" at bounding box center [75, 148] width 97 height 8
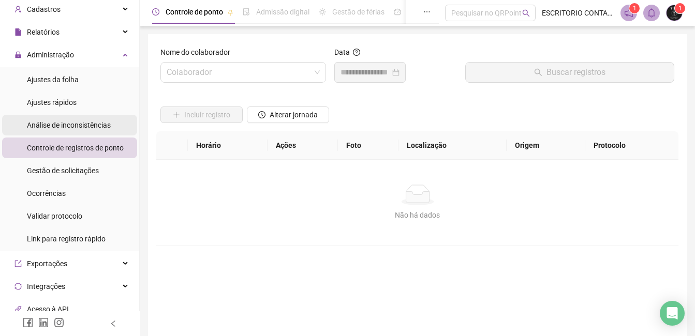
click at [58, 125] on span "Análise de inconsistências" at bounding box center [69, 125] width 84 height 8
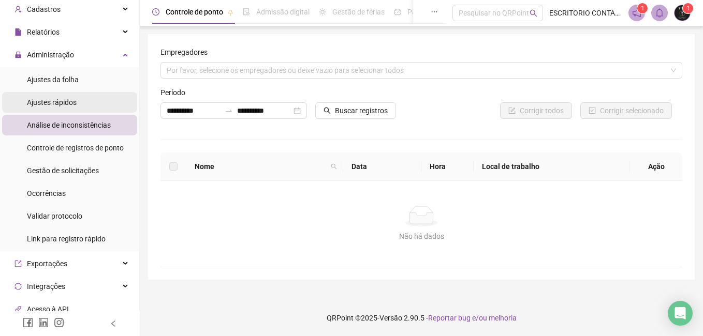
click at [56, 104] on span "Ajustes rápidos" at bounding box center [52, 102] width 50 height 8
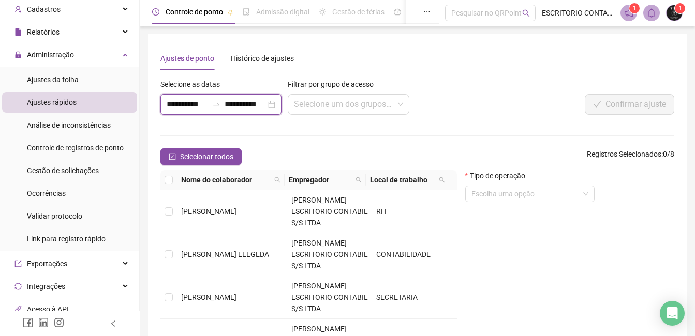
drag, startPoint x: 171, startPoint y: 103, endPoint x: 211, endPoint y: 109, distance: 39.7
click at [172, 103] on input "**********" at bounding box center [187, 104] width 41 height 12
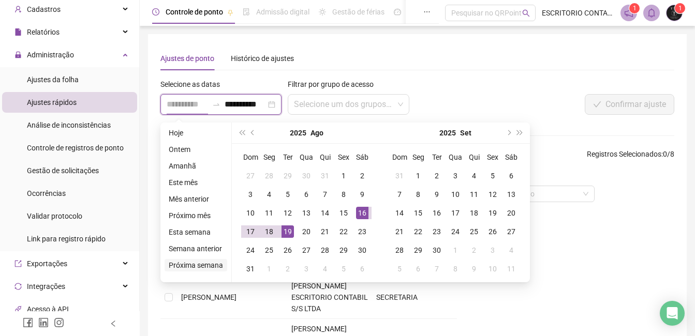
type input "**********"
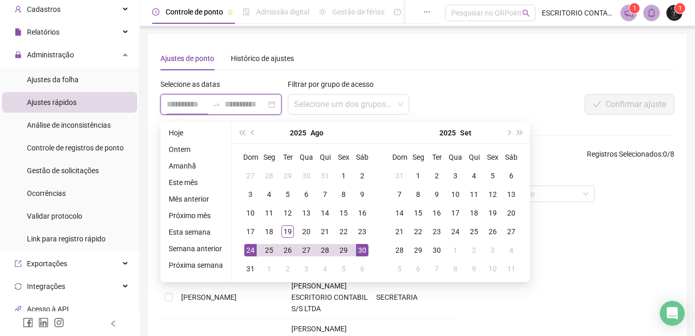
type input "**********"
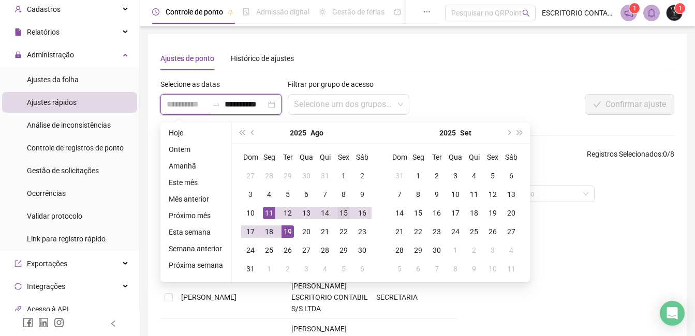
type input "**********"
click at [340, 213] on div "15" at bounding box center [343, 213] width 12 height 12
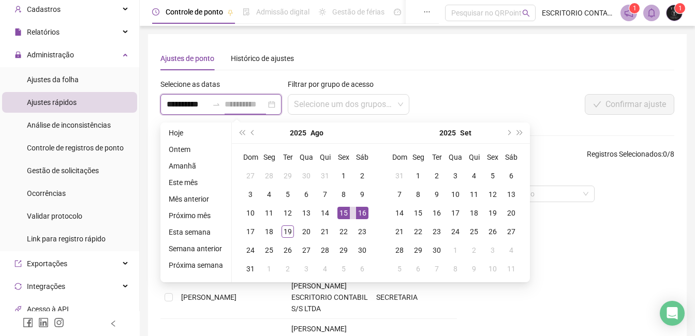
type input "**********"
click at [340, 214] on div "15" at bounding box center [343, 213] width 12 height 12
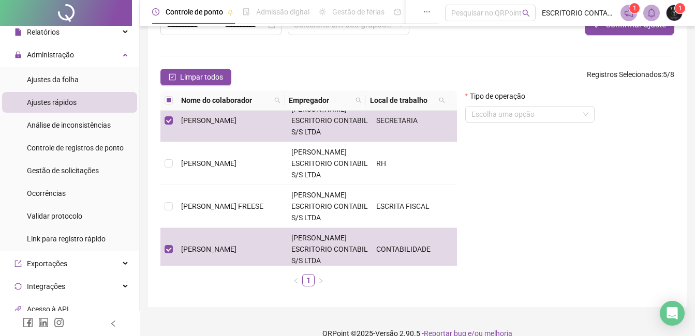
scroll to position [95, 0]
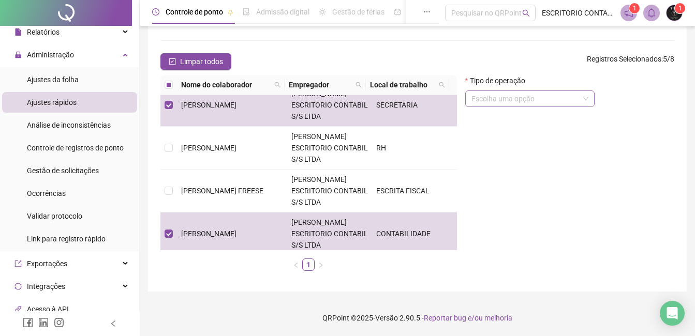
click at [504, 101] on input "search" at bounding box center [525, 99] width 108 height 16
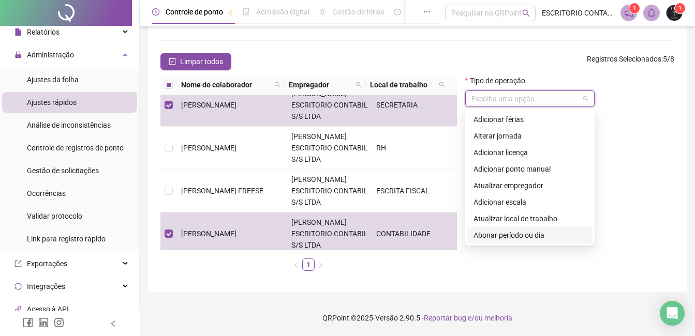
click at [495, 236] on div "Abonar período ou dia" at bounding box center [529, 235] width 113 height 11
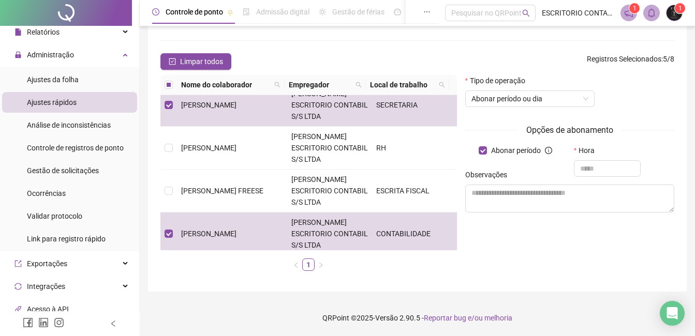
drag, startPoint x: 587, startPoint y: 166, endPoint x: 399, endPoint y: 51, distance: 220.3
click at [385, 51] on form "**********" at bounding box center [417, 131] width 514 height 296
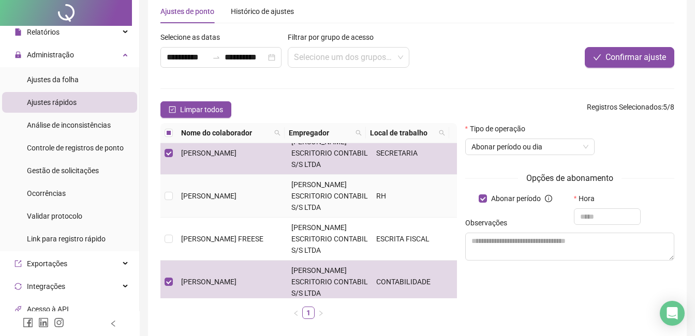
scroll to position [0, 0]
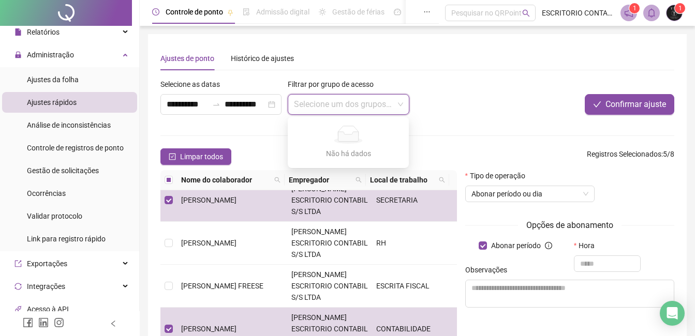
click at [338, 104] on input "search" at bounding box center [343, 105] width 99 height 20
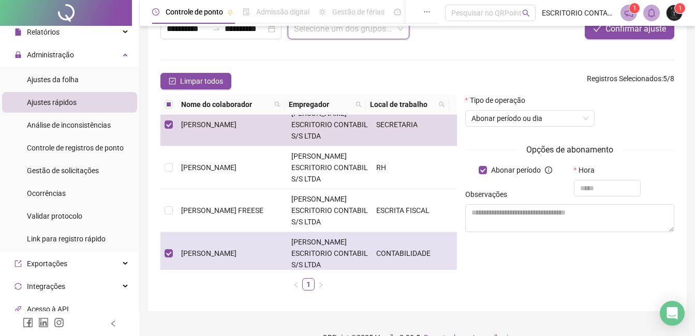
scroll to position [95, 0]
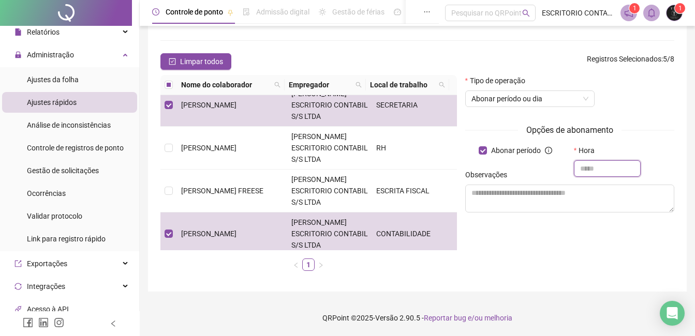
click at [591, 167] on input "text" at bounding box center [607, 168] width 67 height 17
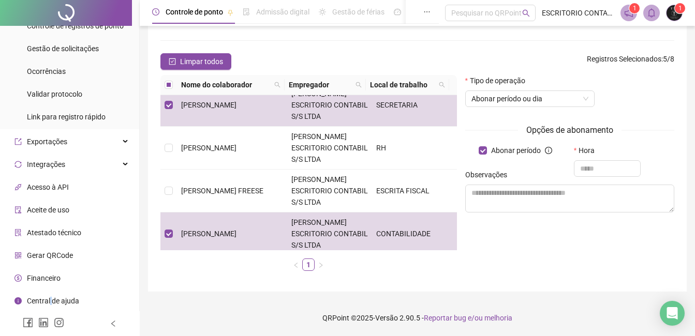
click at [50, 301] on span "Central de ajuda" at bounding box center [53, 301] width 52 height 8
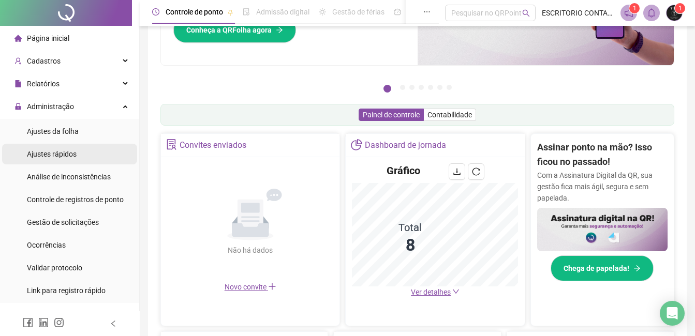
click at [52, 153] on span "Ajustes rápidos" at bounding box center [52, 154] width 50 height 8
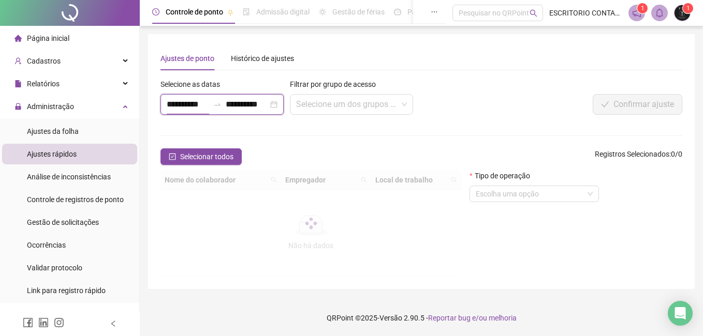
click at [197, 108] on input "**********" at bounding box center [188, 104] width 42 height 12
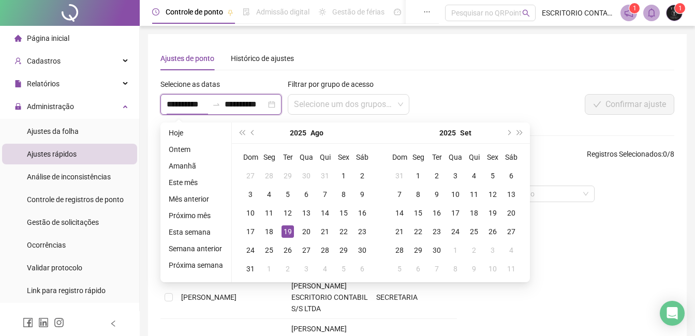
type input "**********"
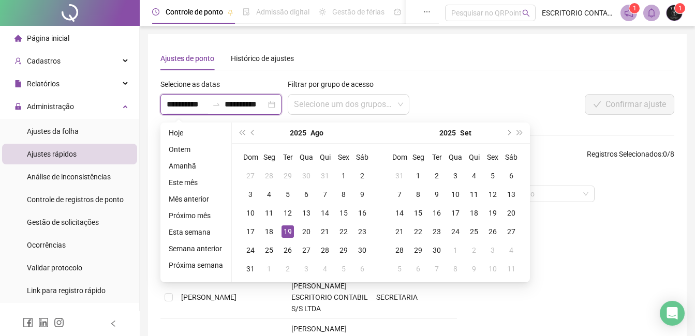
type input "**********"
click at [340, 213] on div "15" at bounding box center [343, 213] width 12 height 12
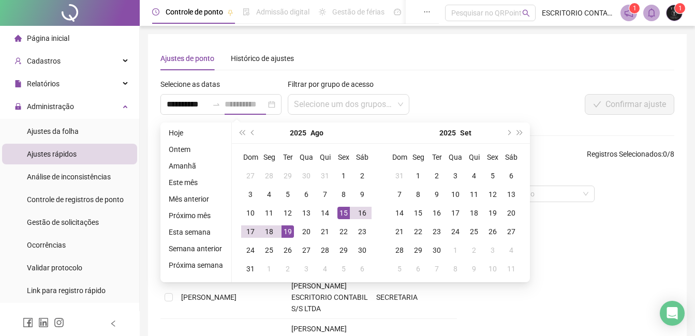
click at [340, 214] on div "15" at bounding box center [343, 213] width 12 height 12
type input "**********"
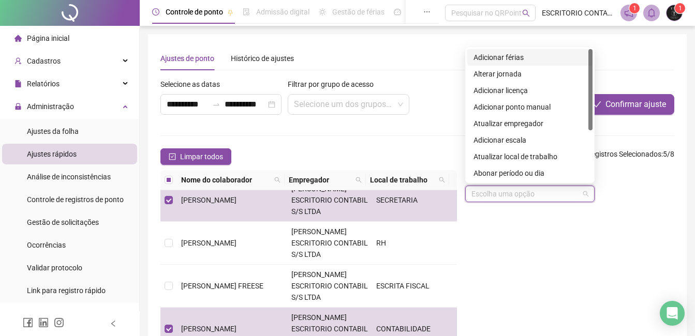
click at [488, 199] on input "search" at bounding box center [525, 194] width 108 height 16
click at [501, 171] on div "Abonar período ou dia" at bounding box center [529, 173] width 113 height 11
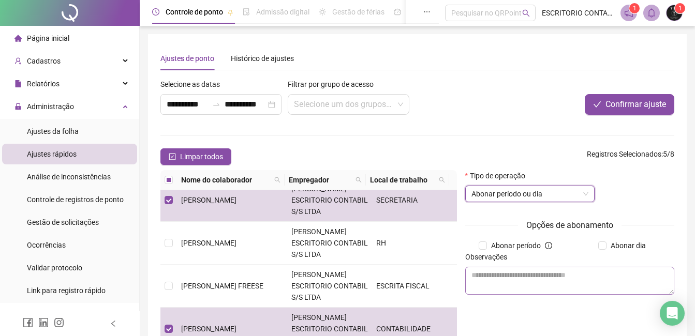
scroll to position [52, 0]
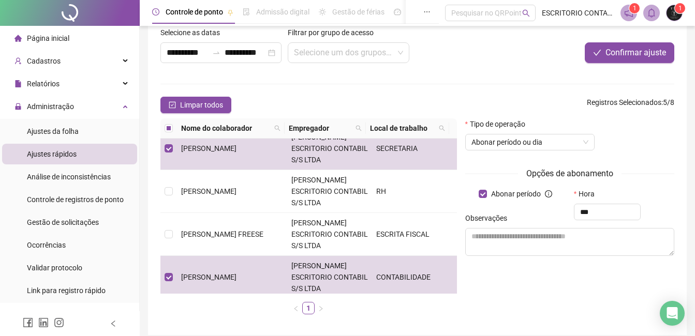
type input "*"
type input "*****"
click at [482, 242] on textarea at bounding box center [569, 242] width 209 height 28
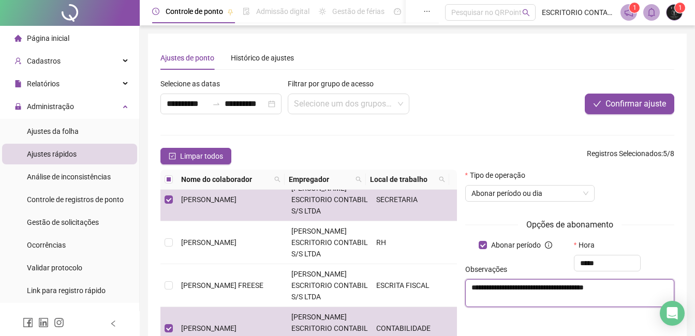
scroll to position [0, 0]
type textarea "**********"
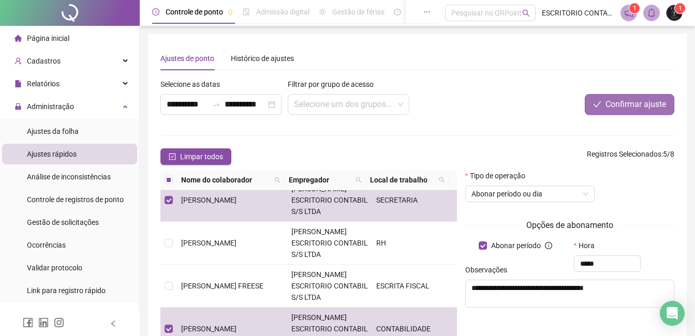
click at [638, 102] on span "Confirmar ajuste" at bounding box center [635, 104] width 61 height 12
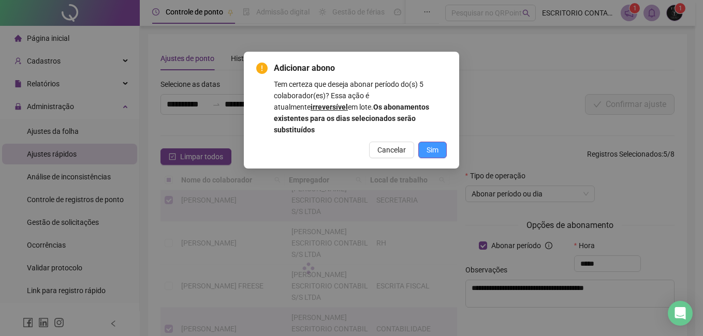
click at [434, 144] on span "Sim" at bounding box center [432, 149] width 12 height 11
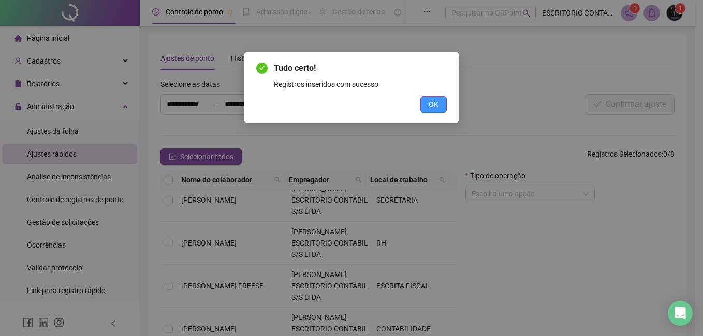
click at [429, 103] on span "OK" at bounding box center [433, 104] width 10 height 11
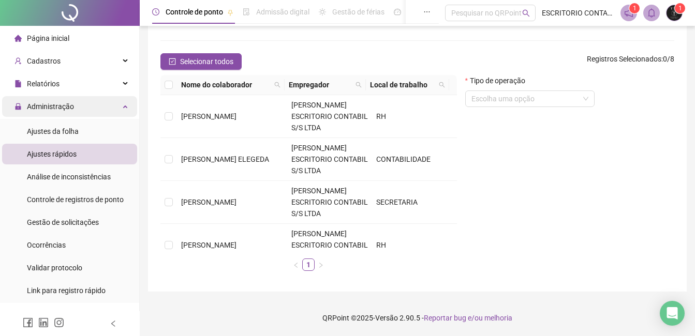
drag, startPoint x: 45, startPoint y: 109, endPoint x: 59, endPoint y: 103, distance: 15.4
click at [46, 109] on span "Administração" at bounding box center [50, 106] width 47 height 8
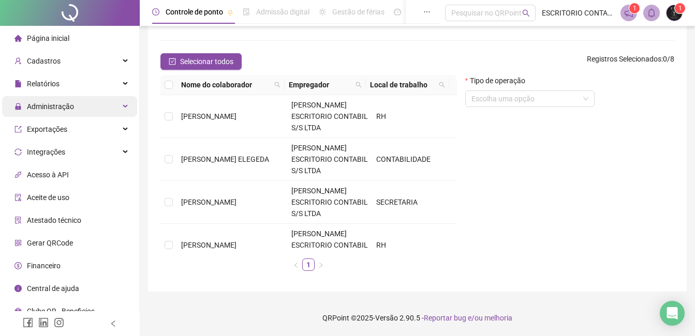
click at [52, 107] on span "Administração" at bounding box center [50, 106] width 47 height 8
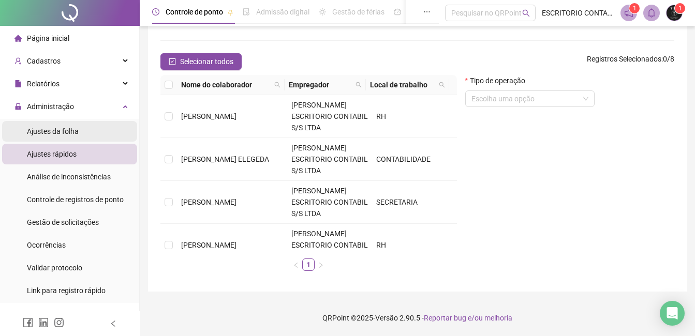
click at [49, 132] on span "Ajustes da folha" at bounding box center [53, 131] width 52 height 8
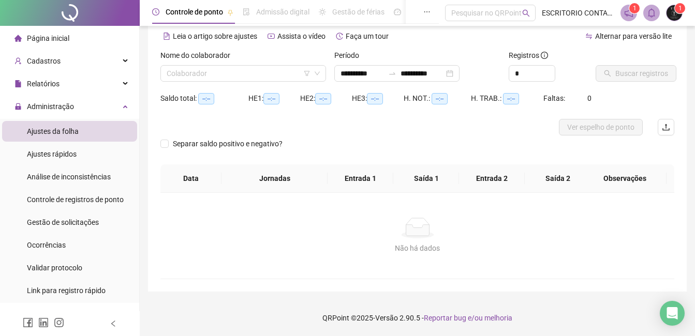
scroll to position [46, 0]
type input "**********"
drag, startPoint x: 176, startPoint y: 72, endPoint x: 191, endPoint y: 80, distance: 16.7
click at [177, 72] on input "search" at bounding box center [239, 74] width 144 height 16
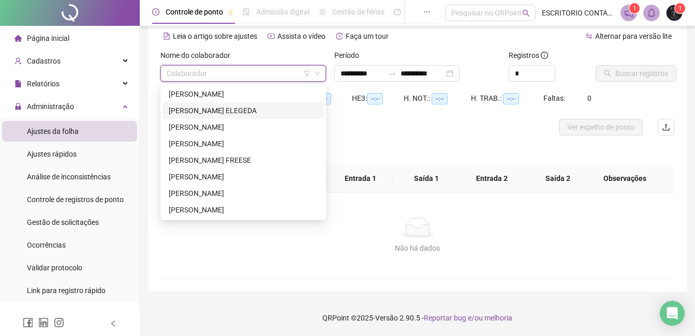
click at [186, 112] on div "[PERSON_NAME] ELEGEDA" at bounding box center [243, 110] width 149 height 11
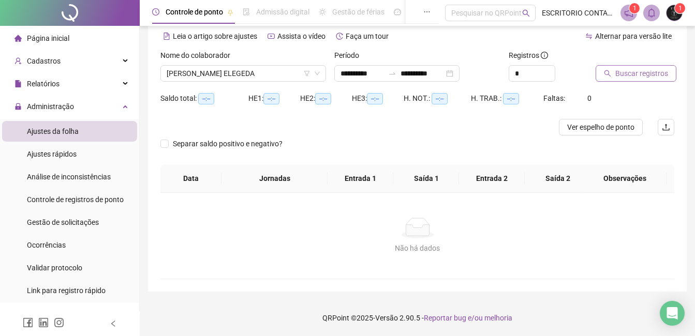
click at [644, 76] on span "Buscar registros" at bounding box center [641, 73] width 53 height 11
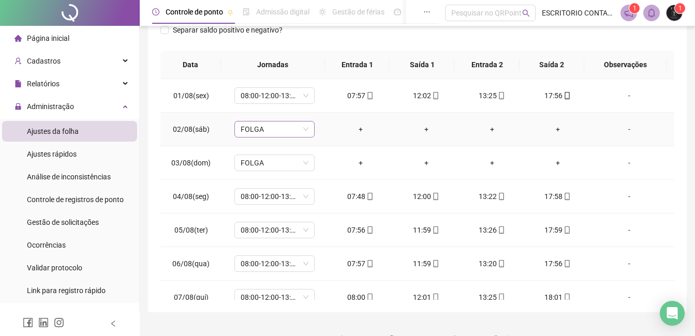
scroll to position [0, 0]
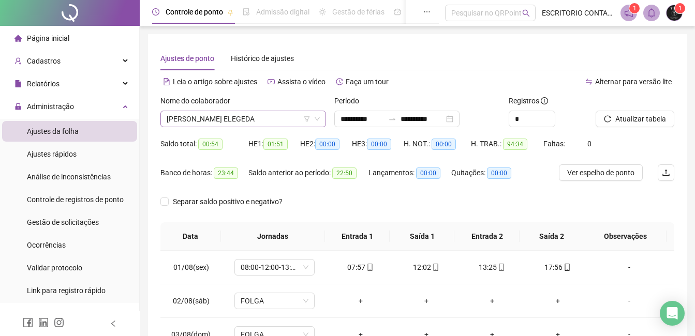
click at [308, 118] on icon "filter" at bounding box center [307, 119] width 6 height 6
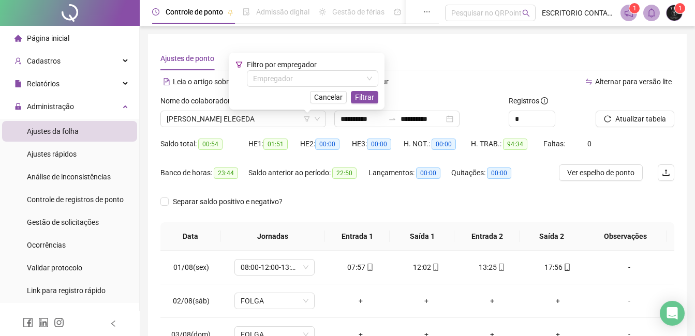
drag, startPoint x: 479, startPoint y: 83, endPoint x: 320, endPoint y: 105, distance: 159.9
click at [475, 83] on div "Alternar para versão lite" at bounding box center [545, 81] width 257 height 17
click at [169, 116] on span "[PERSON_NAME] ELEGEDA" at bounding box center [243, 119] width 153 height 16
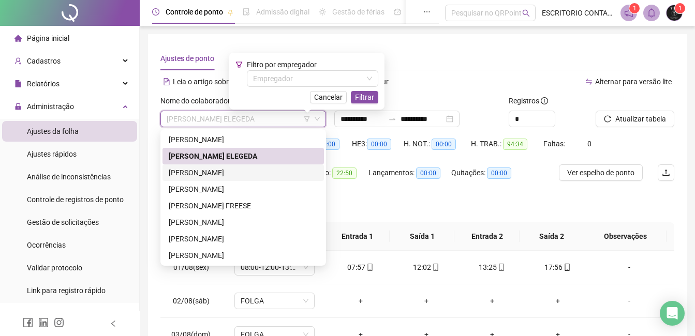
click at [189, 175] on div "[PERSON_NAME]" at bounding box center [243, 172] width 149 height 11
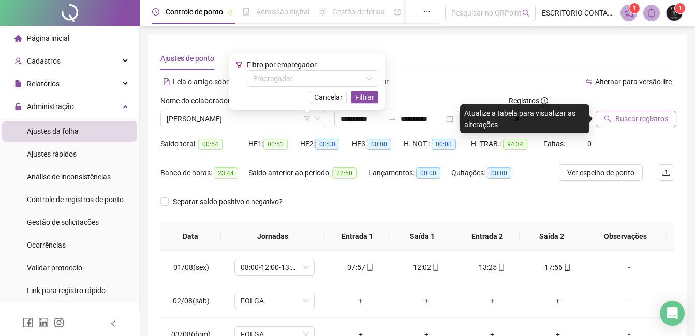
click at [644, 119] on span "Buscar registros" at bounding box center [641, 118] width 53 height 11
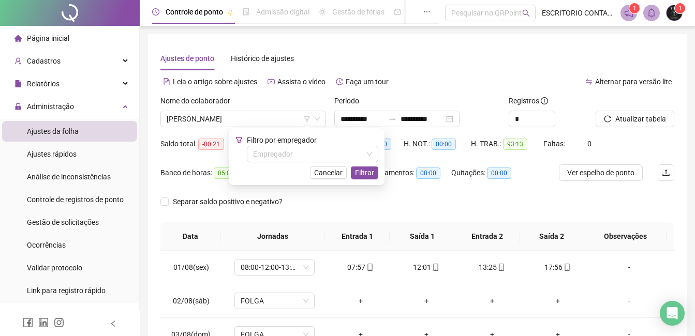
drag, startPoint x: 160, startPoint y: 222, endPoint x: 280, endPoint y: 182, distance: 127.1
click at [162, 220] on div "**********" at bounding box center [417, 259] width 539 height 450
click at [482, 202] on div "Separar saldo positivo e negativo?" at bounding box center [417, 207] width 514 height 29
click at [330, 172] on span "Cancelar" at bounding box center [328, 172] width 28 height 11
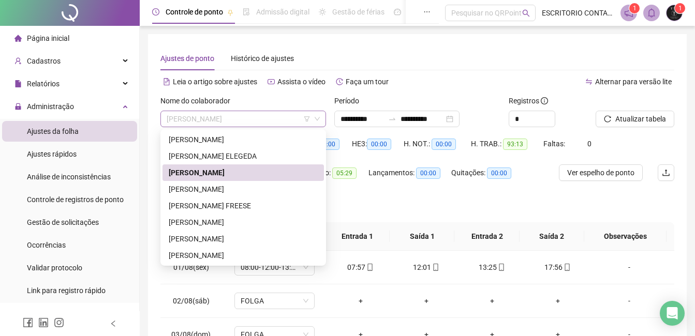
click at [190, 117] on span "[PERSON_NAME]" at bounding box center [243, 119] width 153 height 16
click at [192, 187] on div "[PERSON_NAME]" at bounding box center [243, 189] width 149 height 11
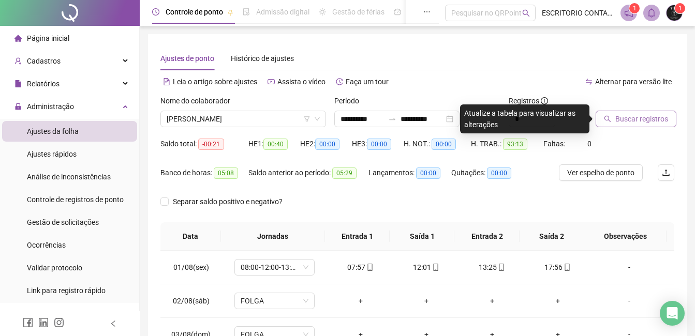
click at [630, 118] on span "Buscar registros" at bounding box center [641, 118] width 53 height 11
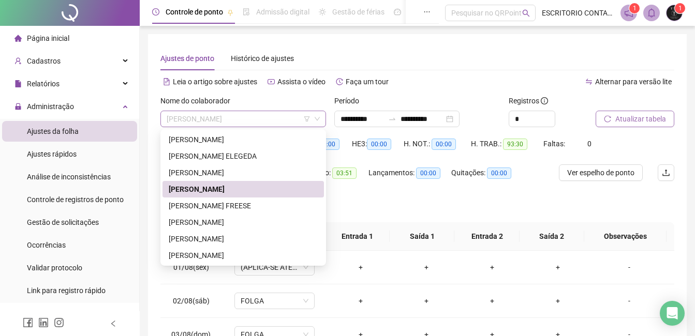
click at [179, 122] on span "[PERSON_NAME]" at bounding box center [243, 119] width 153 height 16
click at [190, 207] on div "[PERSON_NAME]" at bounding box center [243, 205] width 149 height 11
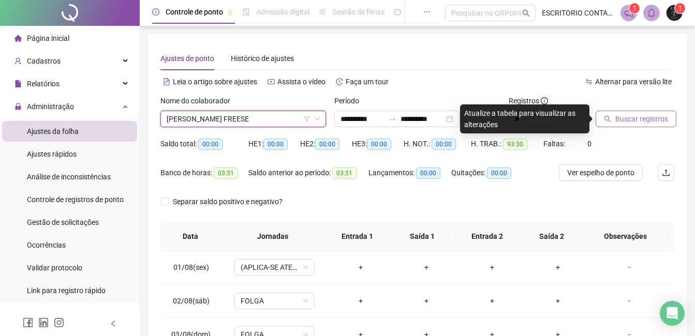
click at [636, 121] on span "Buscar registros" at bounding box center [641, 118] width 53 height 11
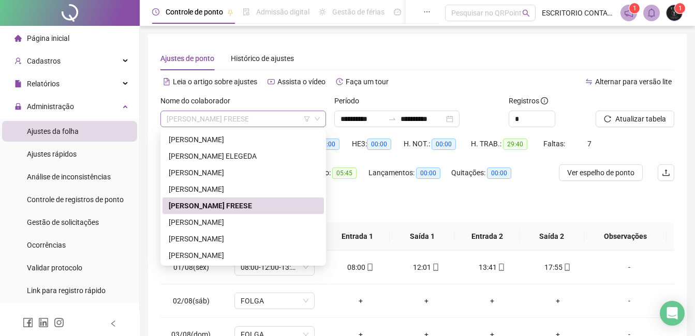
drag, startPoint x: 214, startPoint y: 120, endPoint x: 247, endPoint y: 118, distance: 33.1
click at [215, 120] on span "[PERSON_NAME]" at bounding box center [243, 119] width 153 height 16
click at [220, 223] on div "[PERSON_NAME] [PERSON_NAME]" at bounding box center [243, 222] width 149 height 11
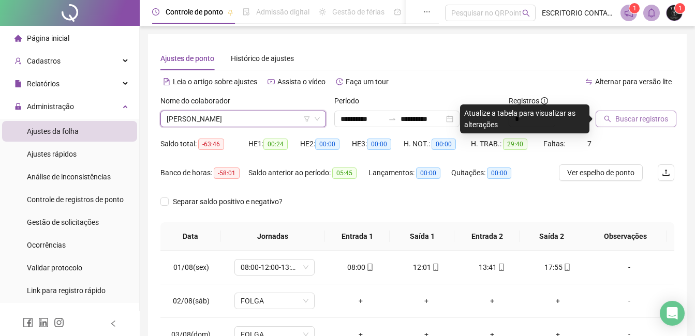
click at [643, 117] on span "Buscar registros" at bounding box center [641, 118] width 53 height 11
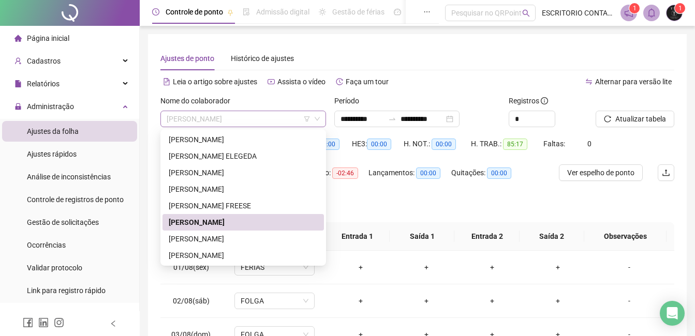
click at [184, 118] on span "[PERSON_NAME] [PERSON_NAME]" at bounding box center [243, 119] width 153 height 16
click at [197, 237] on div "[PERSON_NAME]" at bounding box center [243, 238] width 149 height 11
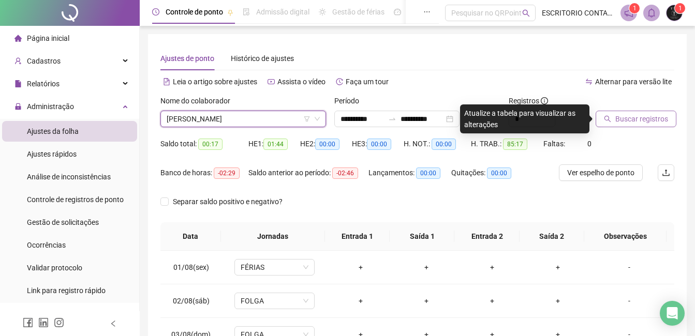
click at [641, 118] on span "Buscar registros" at bounding box center [641, 118] width 53 height 11
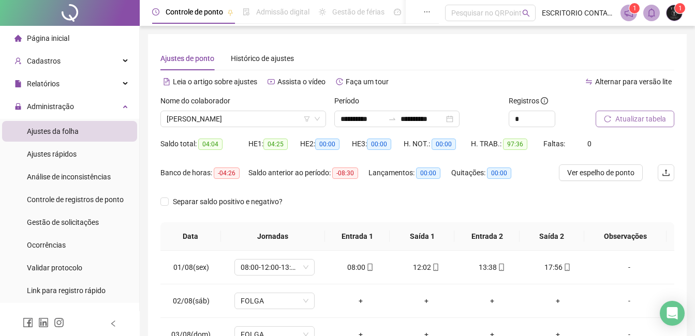
click at [649, 122] on span "Atualizar tabela" at bounding box center [640, 118] width 51 height 11
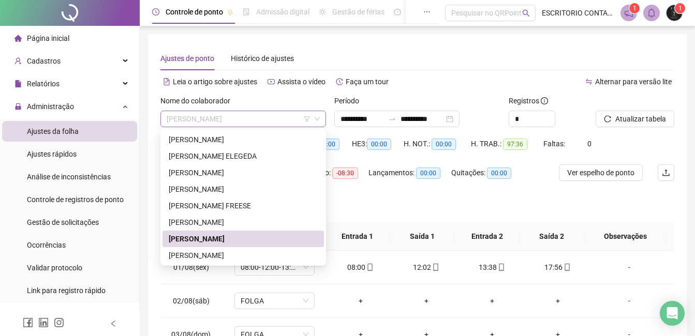
click at [200, 118] on span "[PERSON_NAME]" at bounding box center [243, 119] width 153 height 16
click at [194, 256] on div "[PERSON_NAME] [PERSON_NAME]" at bounding box center [243, 255] width 149 height 11
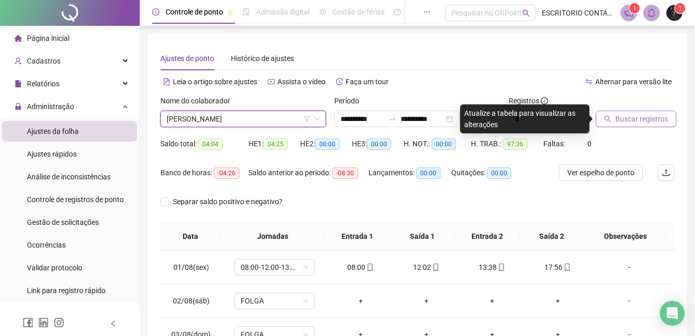
click at [633, 117] on span "Buscar registros" at bounding box center [641, 118] width 53 height 11
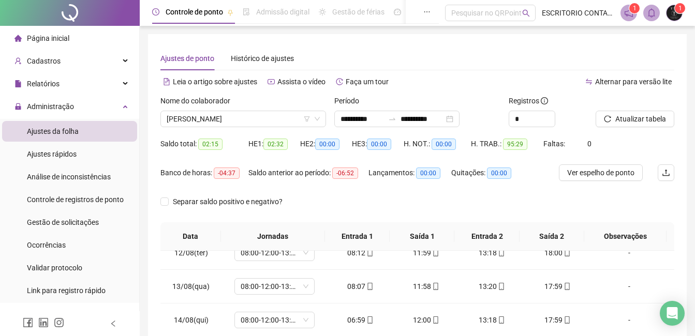
drag, startPoint x: 58, startPoint y: 222, endPoint x: 640, endPoint y: 330, distance: 591.8
click at [58, 222] on span "Gestão de solicitações" at bounding box center [63, 222] width 72 height 8
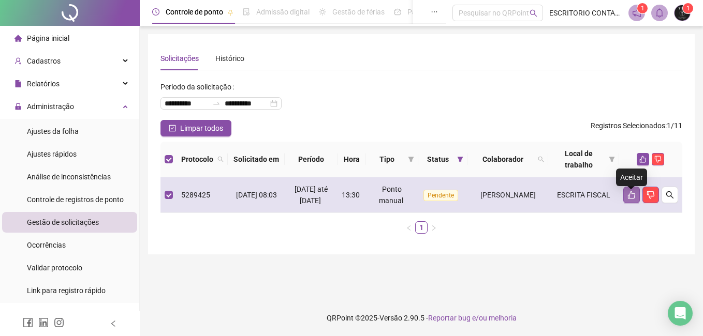
click at [630, 199] on icon "like" at bounding box center [631, 195] width 8 height 8
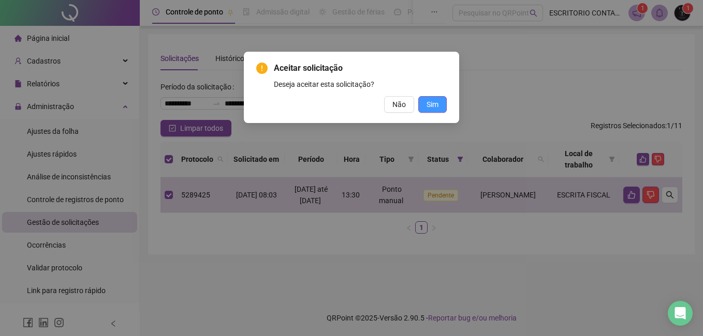
click at [434, 105] on span "Sim" at bounding box center [432, 104] width 12 height 11
